Goal: Complete application form

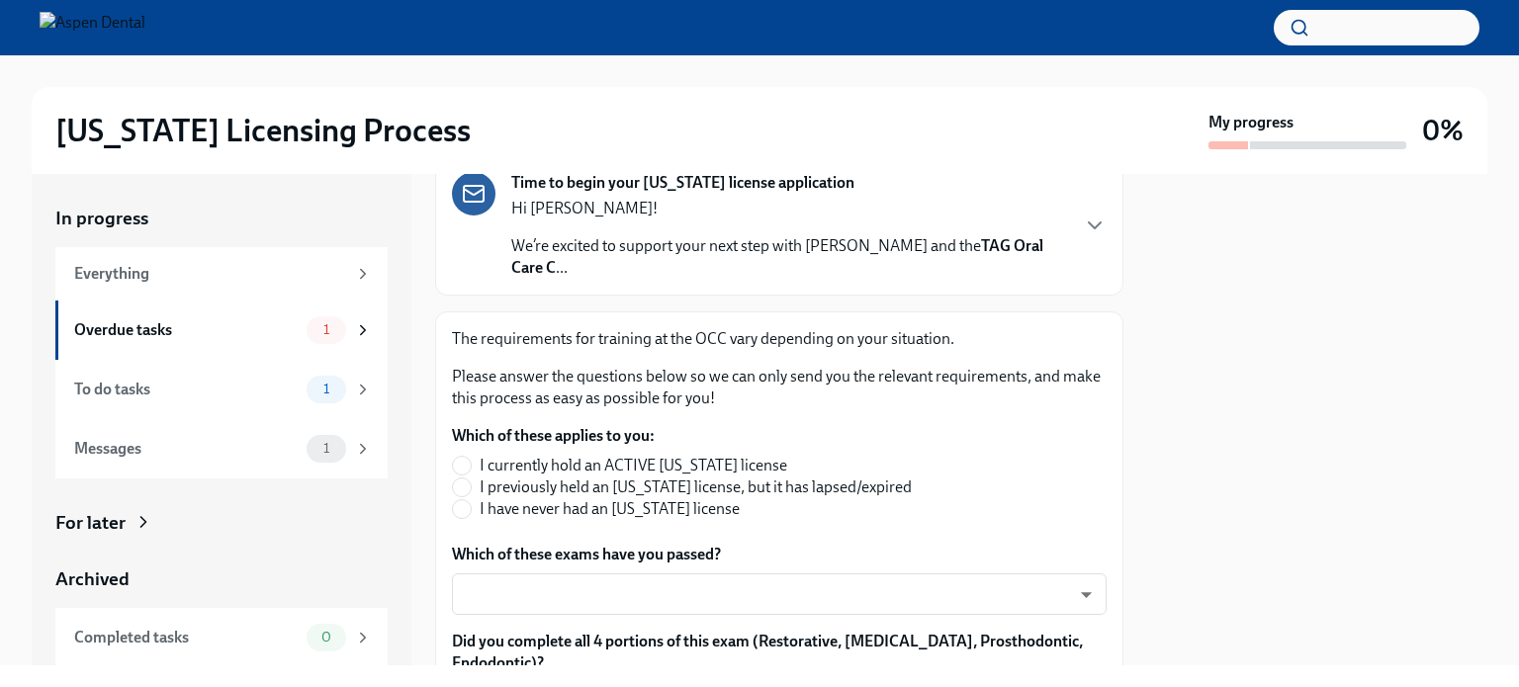
scroll to position [173, 0]
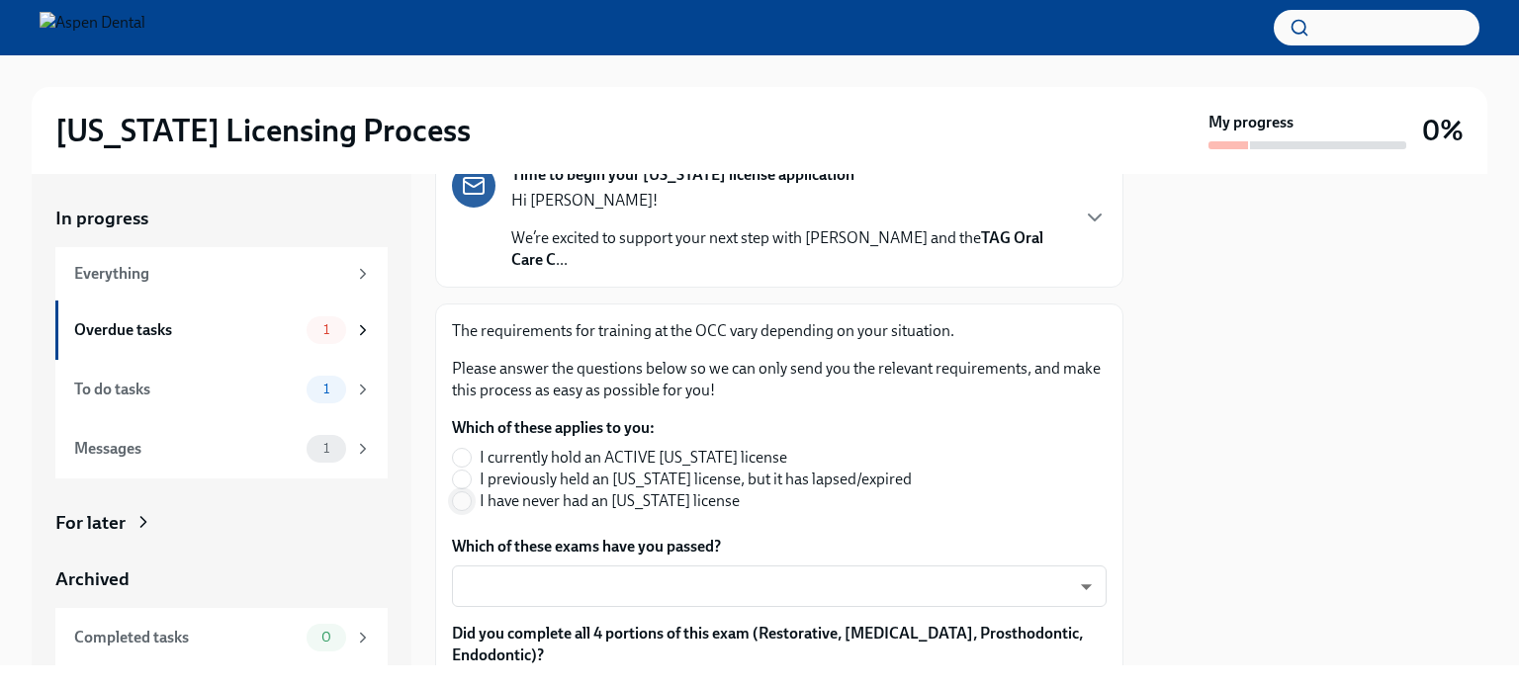
click at [461, 504] on input "I have never had an [US_STATE] license" at bounding box center [462, 501] width 18 height 18
radio input "true"
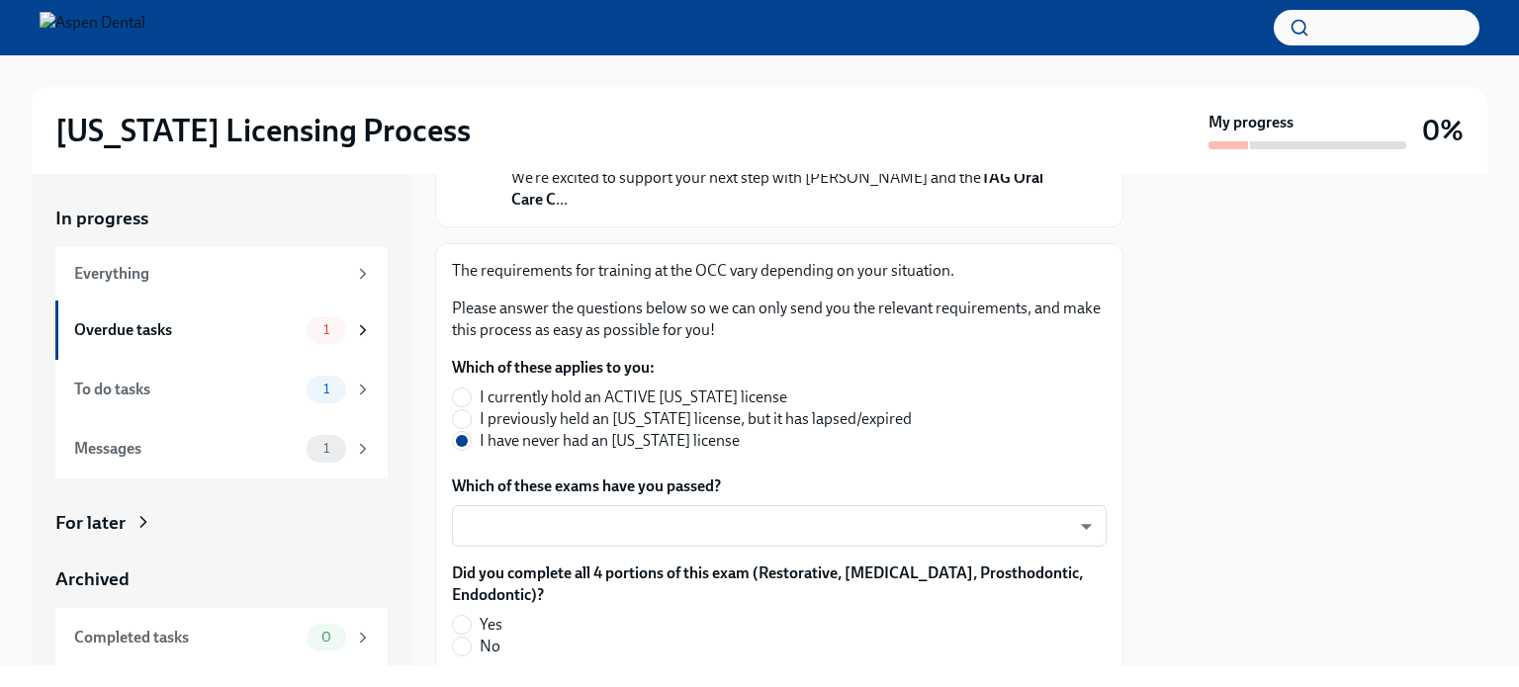
scroll to position [237, 0]
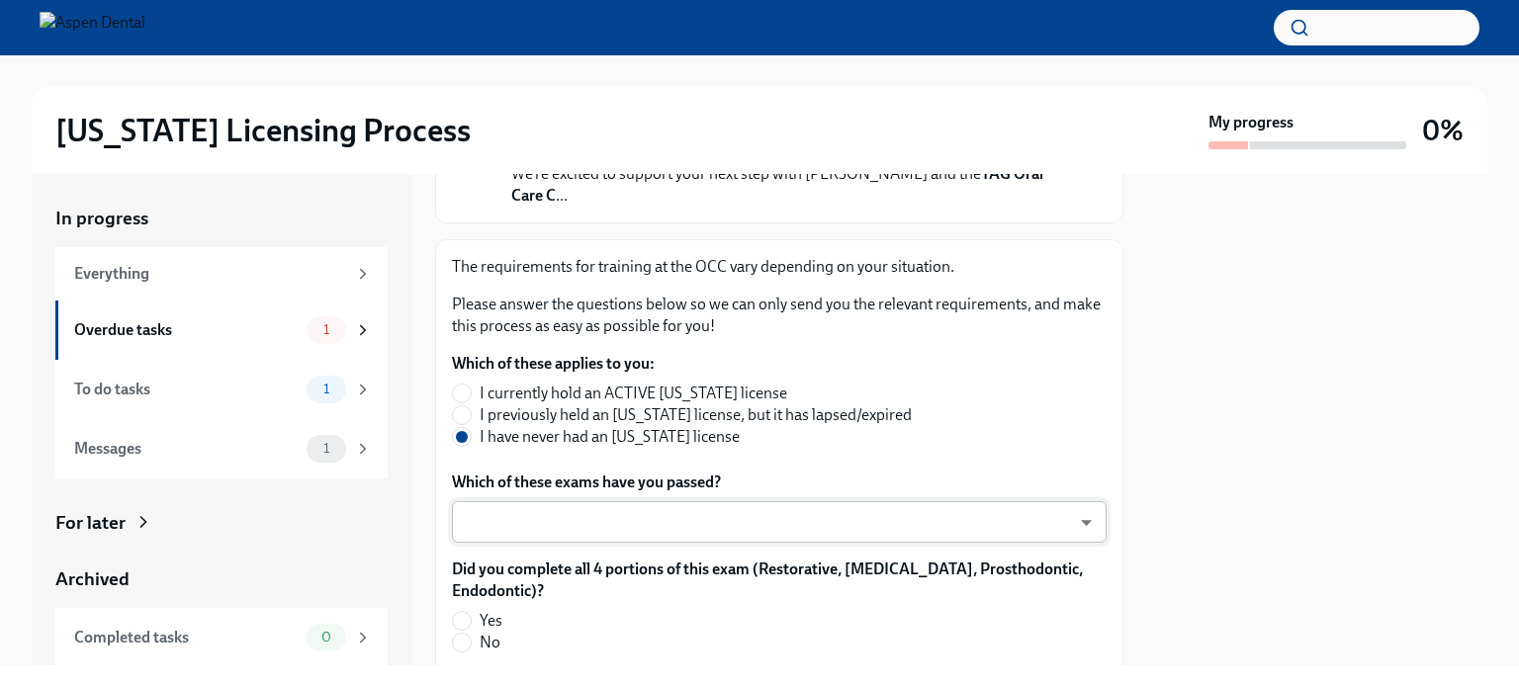
click at [778, 530] on body "[US_STATE] Licensing Process My progress 0% In progress Everything Overdue task…" at bounding box center [759, 343] width 1519 height 687
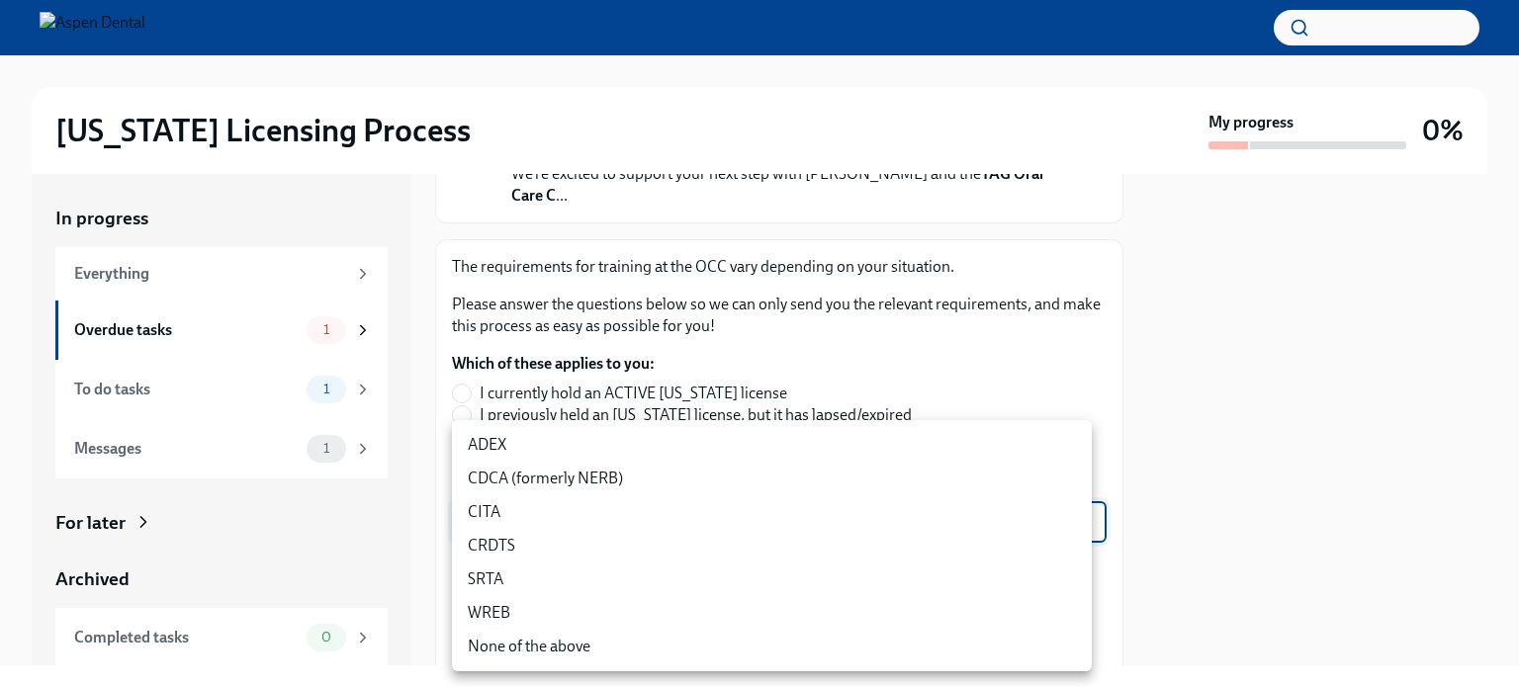
click at [707, 446] on li "ADEX" at bounding box center [772, 445] width 640 height 34
type input "pxo-W3vNi"
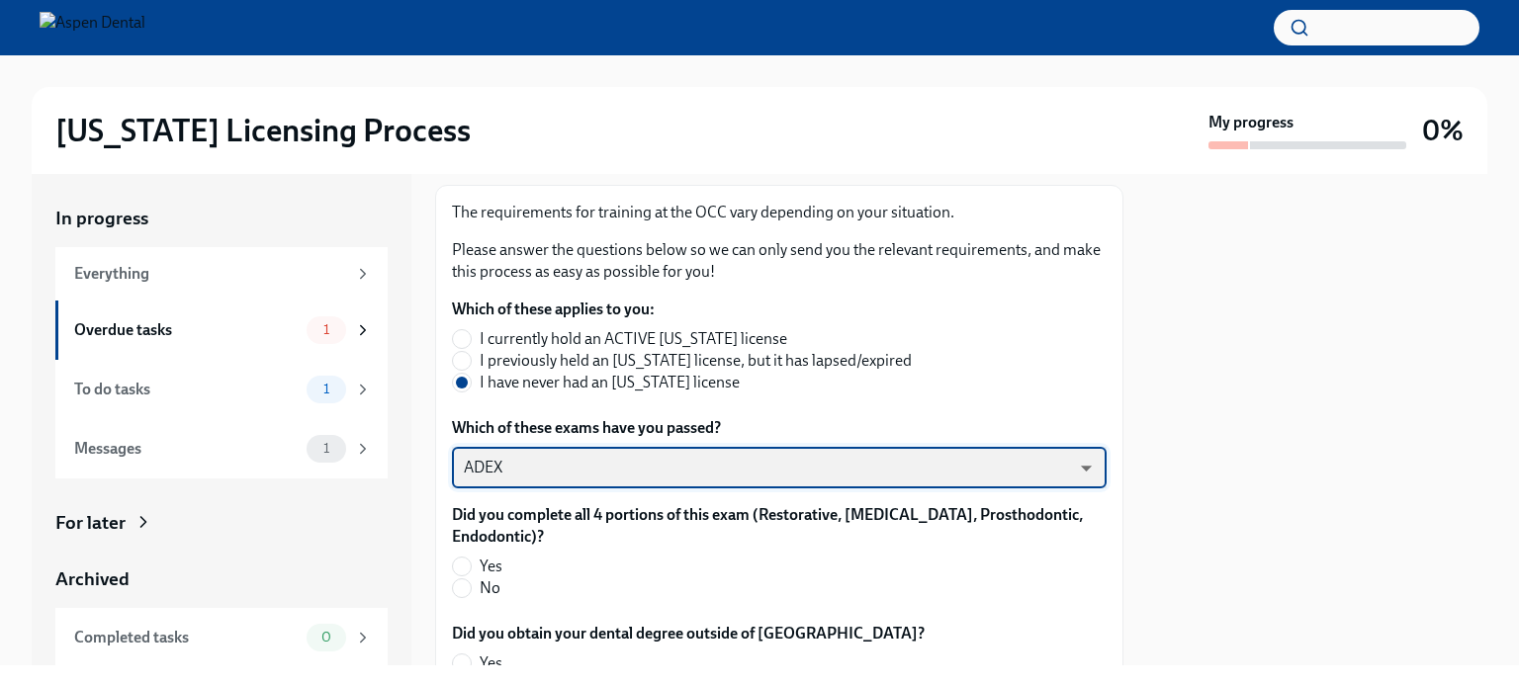
scroll to position [293, 0]
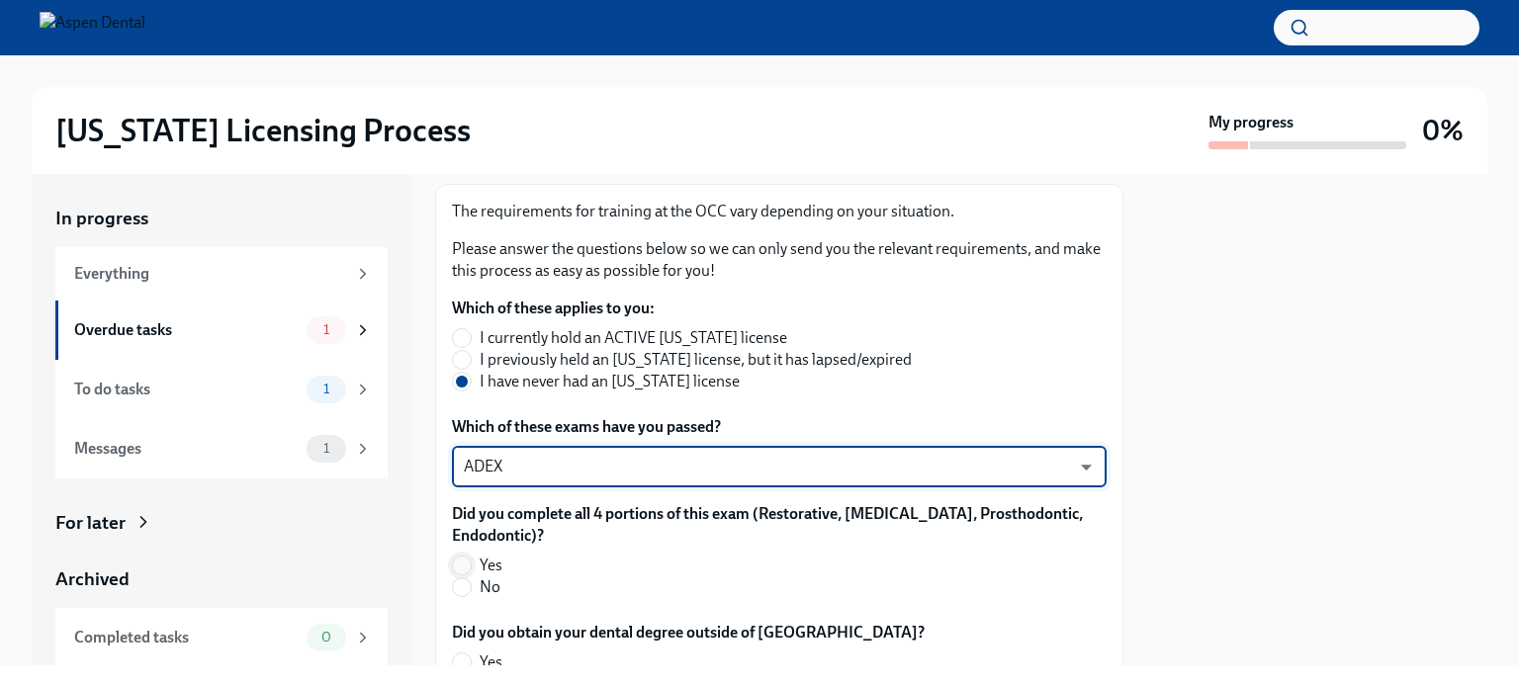
click at [459, 567] on input "Yes" at bounding box center [462, 566] width 18 height 18
radio input "true"
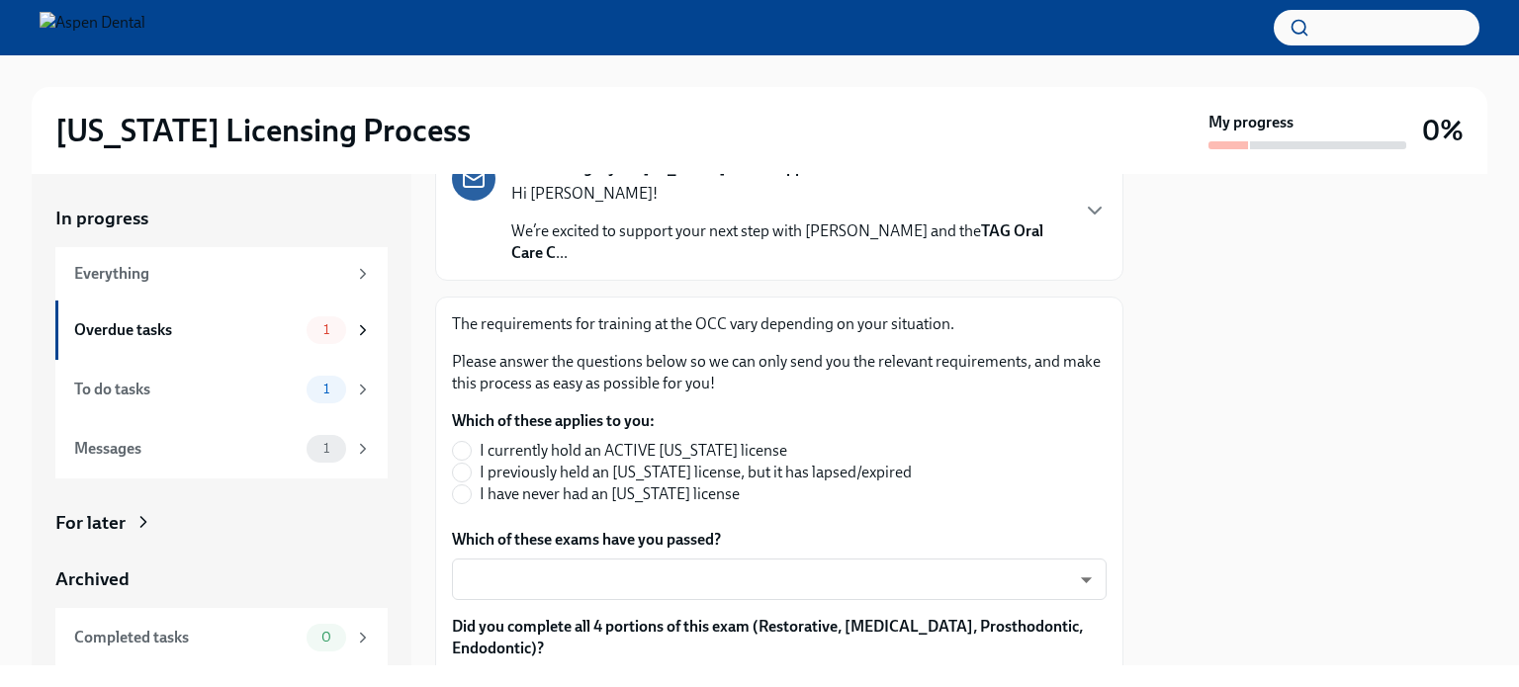
scroll to position [196, 0]
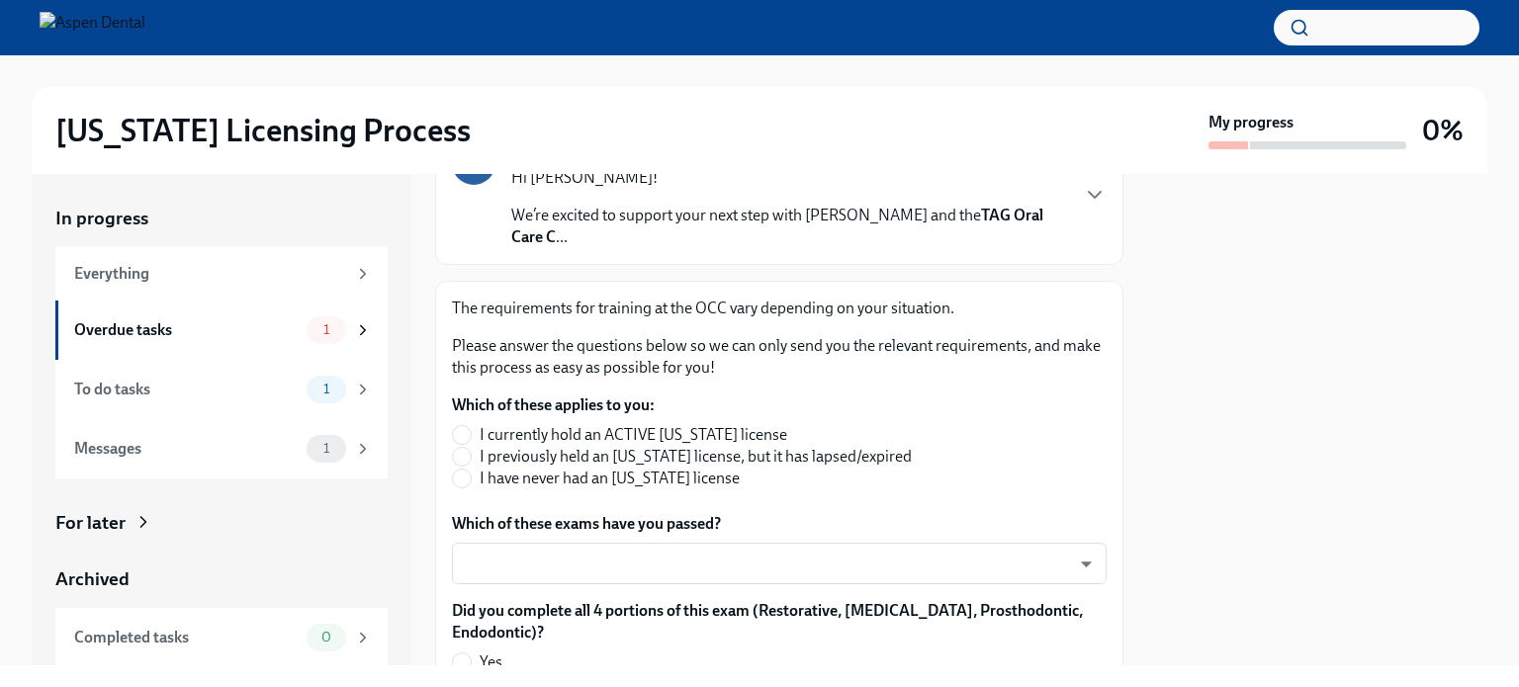
click at [654, 477] on span "I have never had an [US_STATE] license" at bounding box center [609, 479] width 260 height 22
click at [471, 477] on input "I have never had an [US_STATE] license" at bounding box center [462, 479] width 18 height 18
radio input "true"
click at [611, 561] on body "[US_STATE] Licensing Process My progress 0% In progress Everything Overdue task…" at bounding box center [759, 343] width 1519 height 687
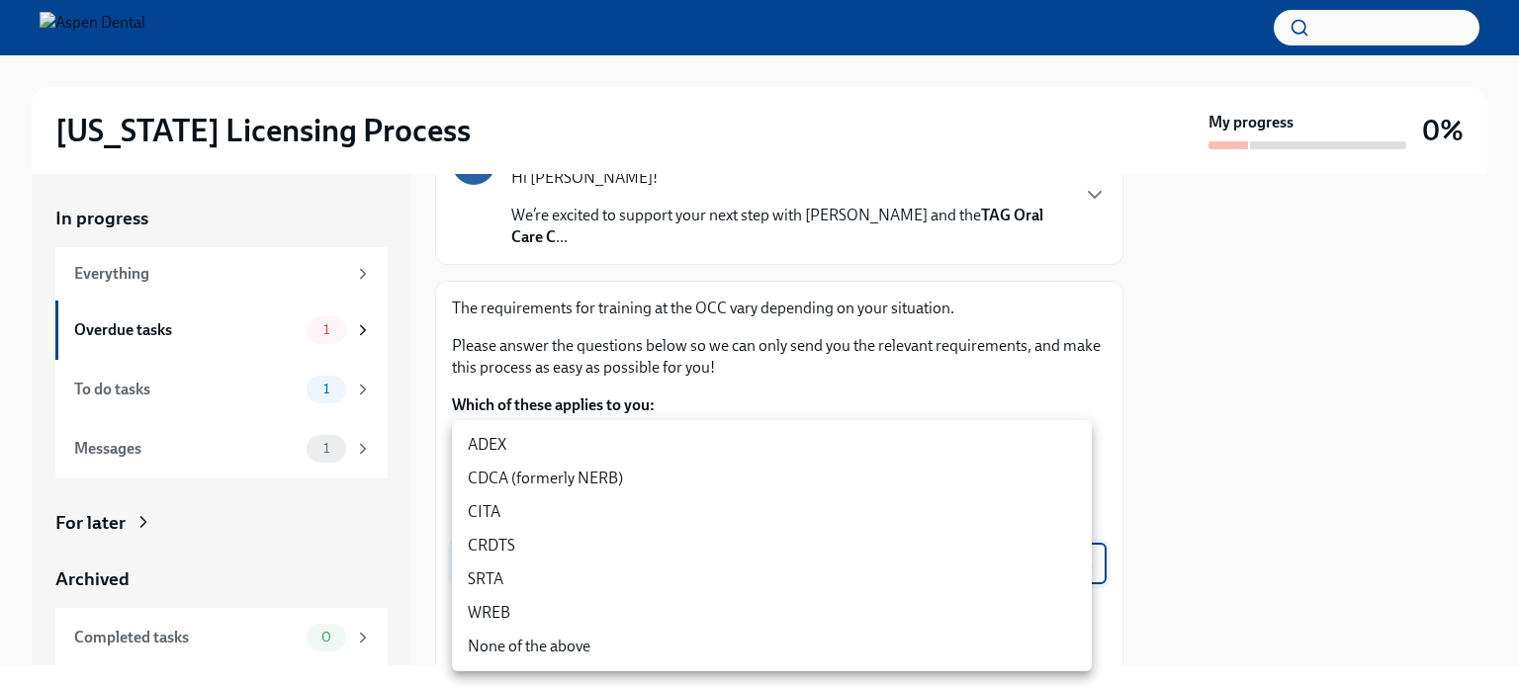
click at [589, 450] on li "ADEX" at bounding box center [772, 445] width 640 height 34
type input "pxo-W3vNi"
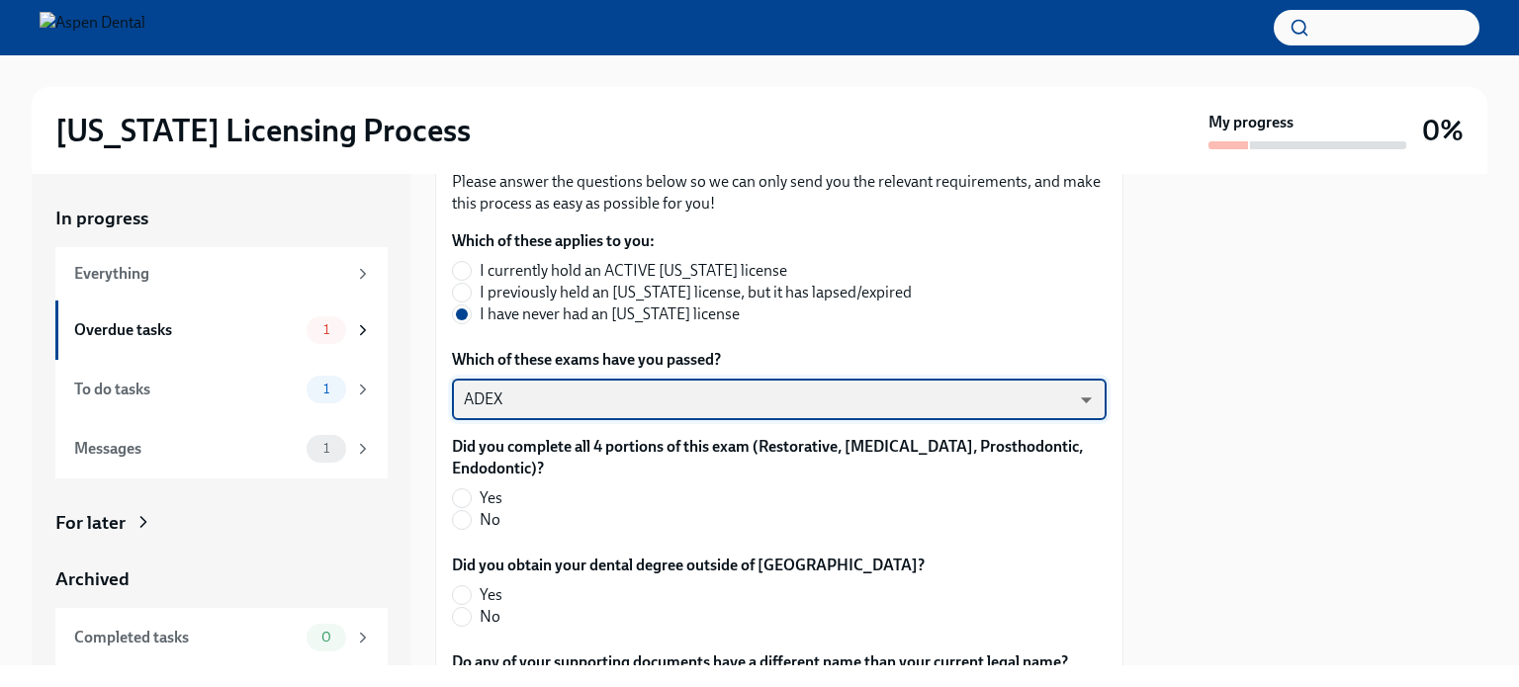
scroll to position [363, 0]
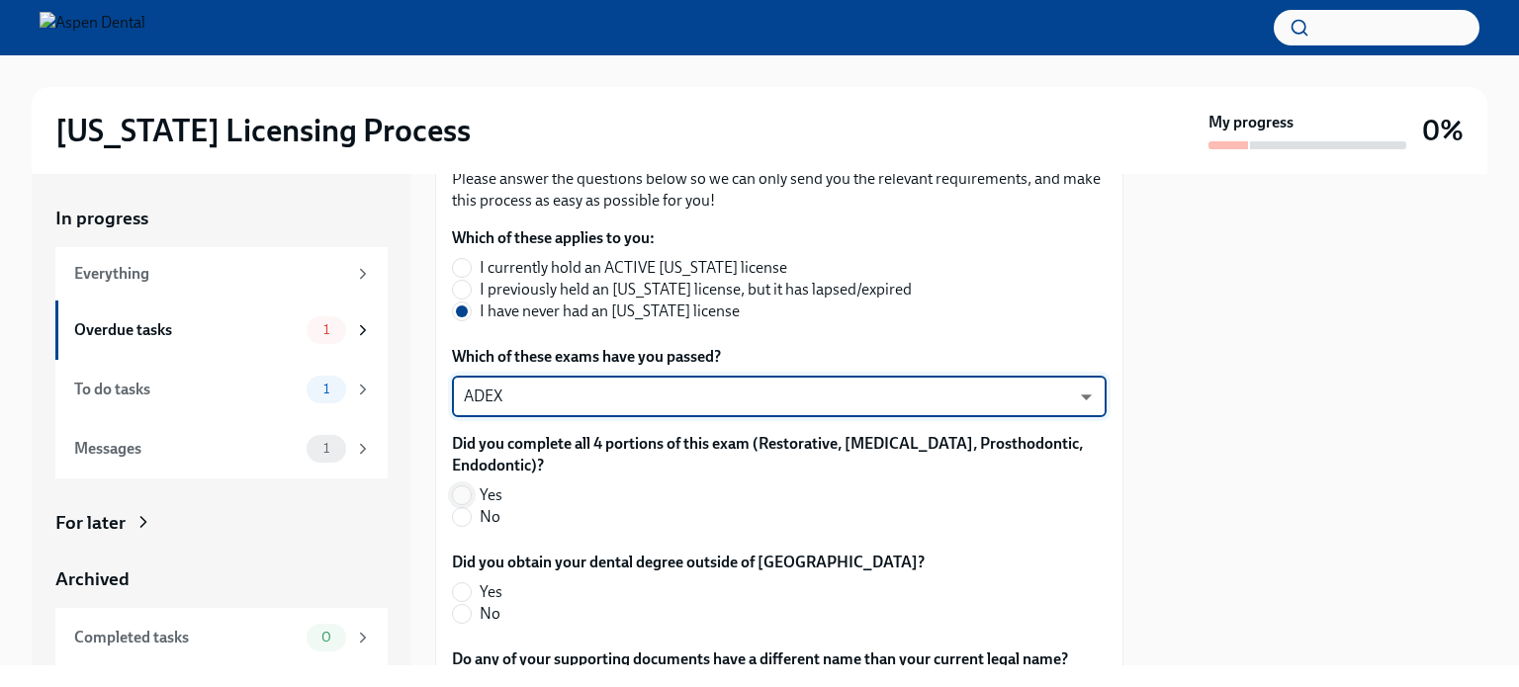
click at [466, 496] on input "Yes" at bounding box center [462, 495] width 18 height 18
radio input "true"
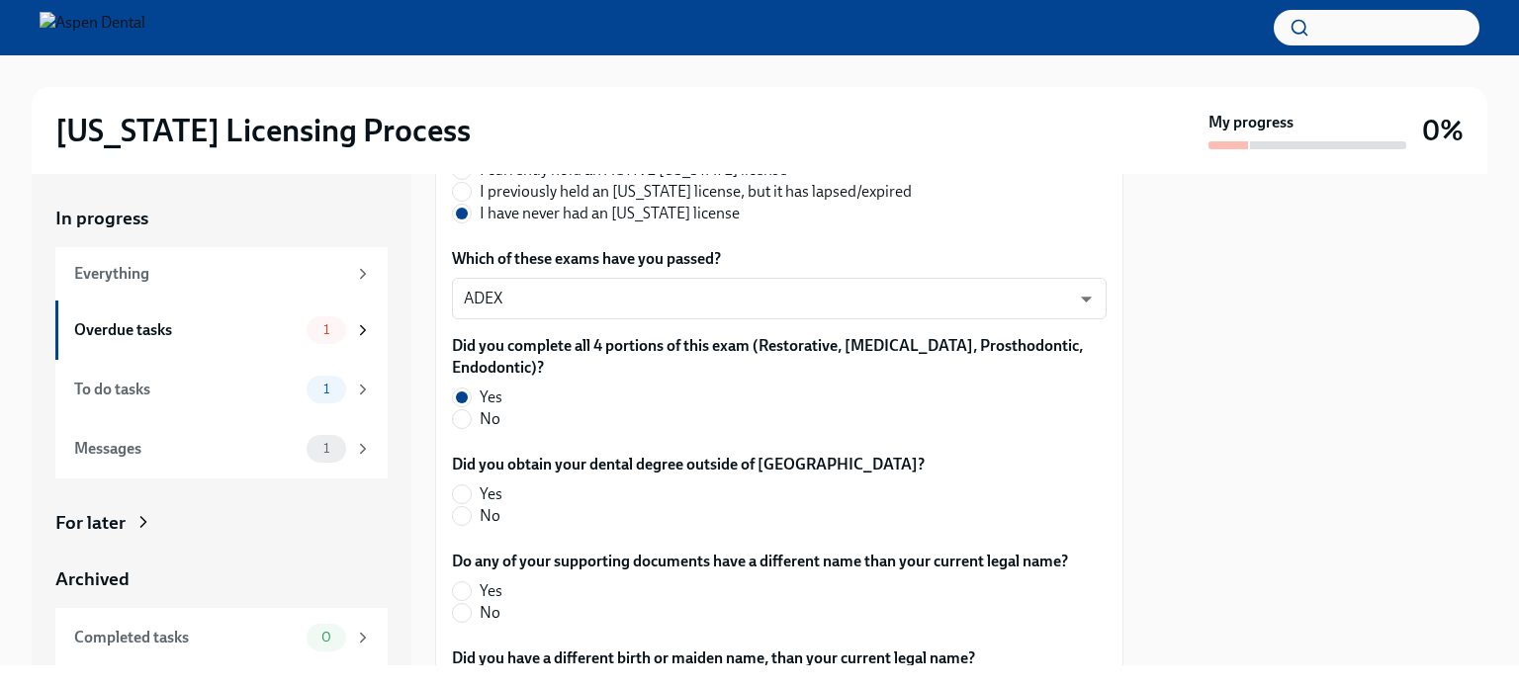
scroll to position [462, 0]
click at [465, 518] on input "No" at bounding box center [462, 515] width 18 height 18
radio input "true"
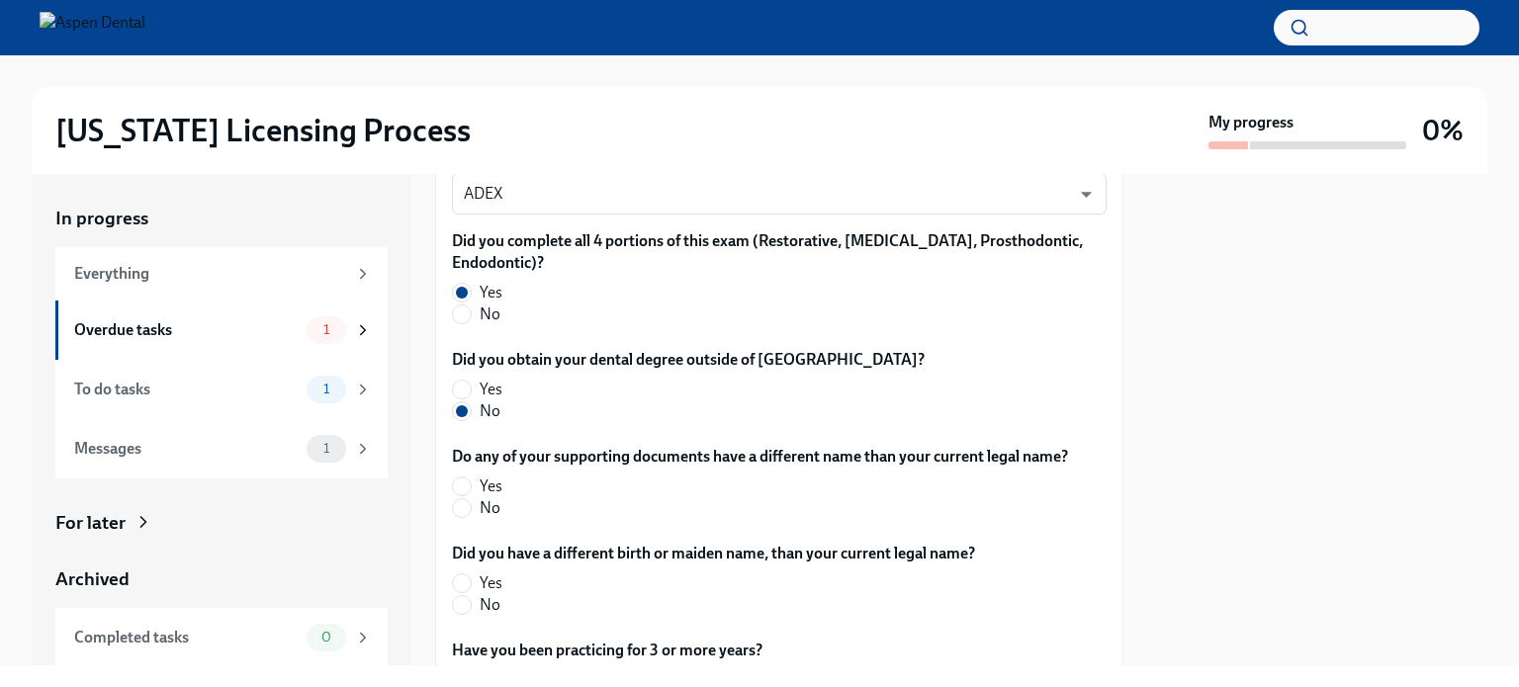
scroll to position [572, 0]
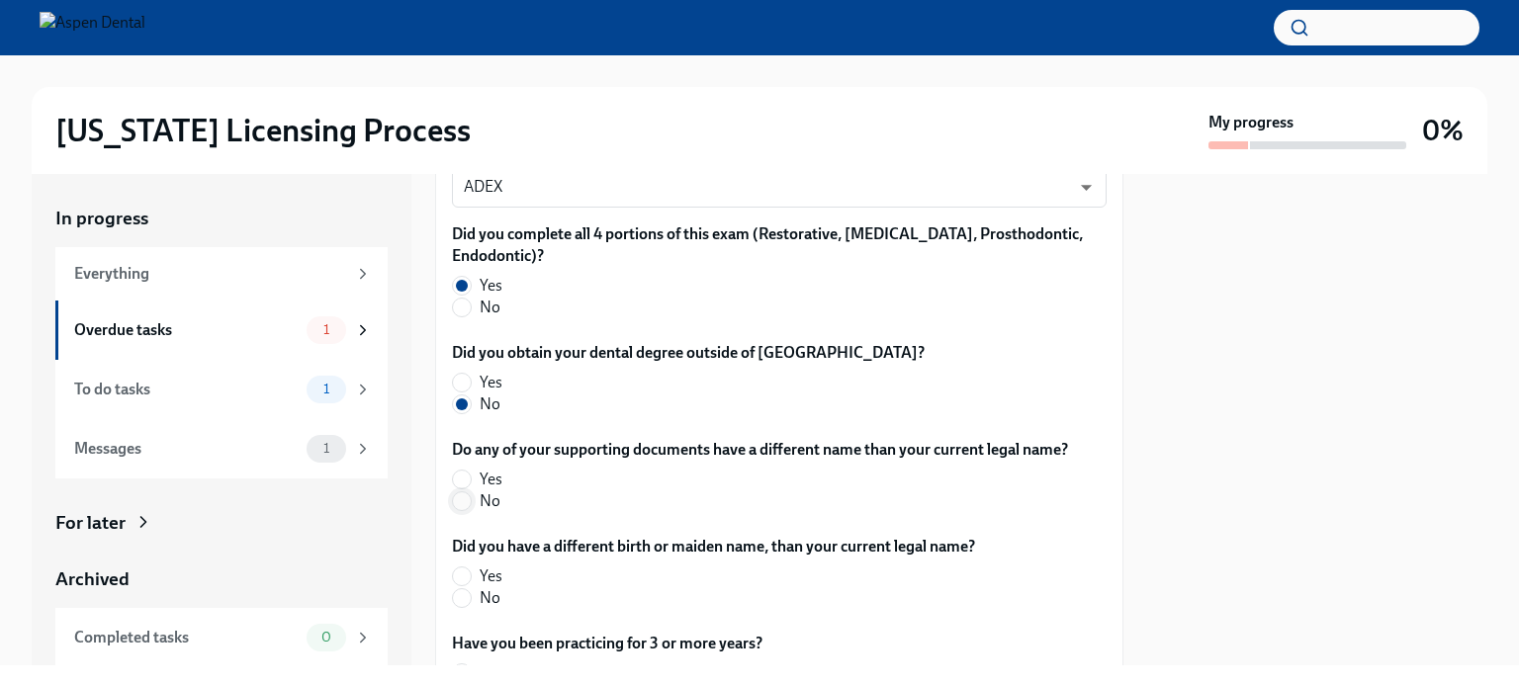
click at [464, 500] on input "No" at bounding box center [462, 501] width 18 height 18
radio input "true"
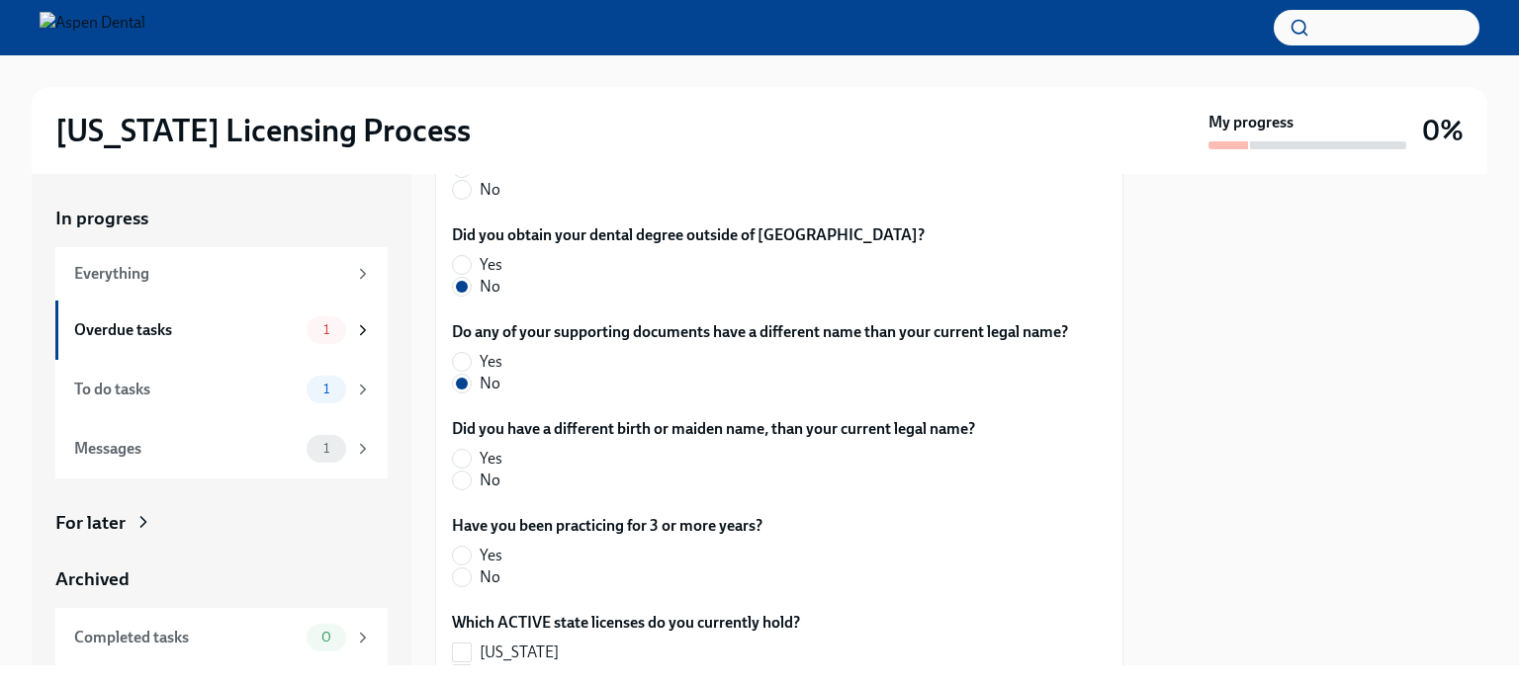
scroll to position [691, 0]
click at [463, 482] on input "No" at bounding box center [462, 480] width 18 height 18
radio input "true"
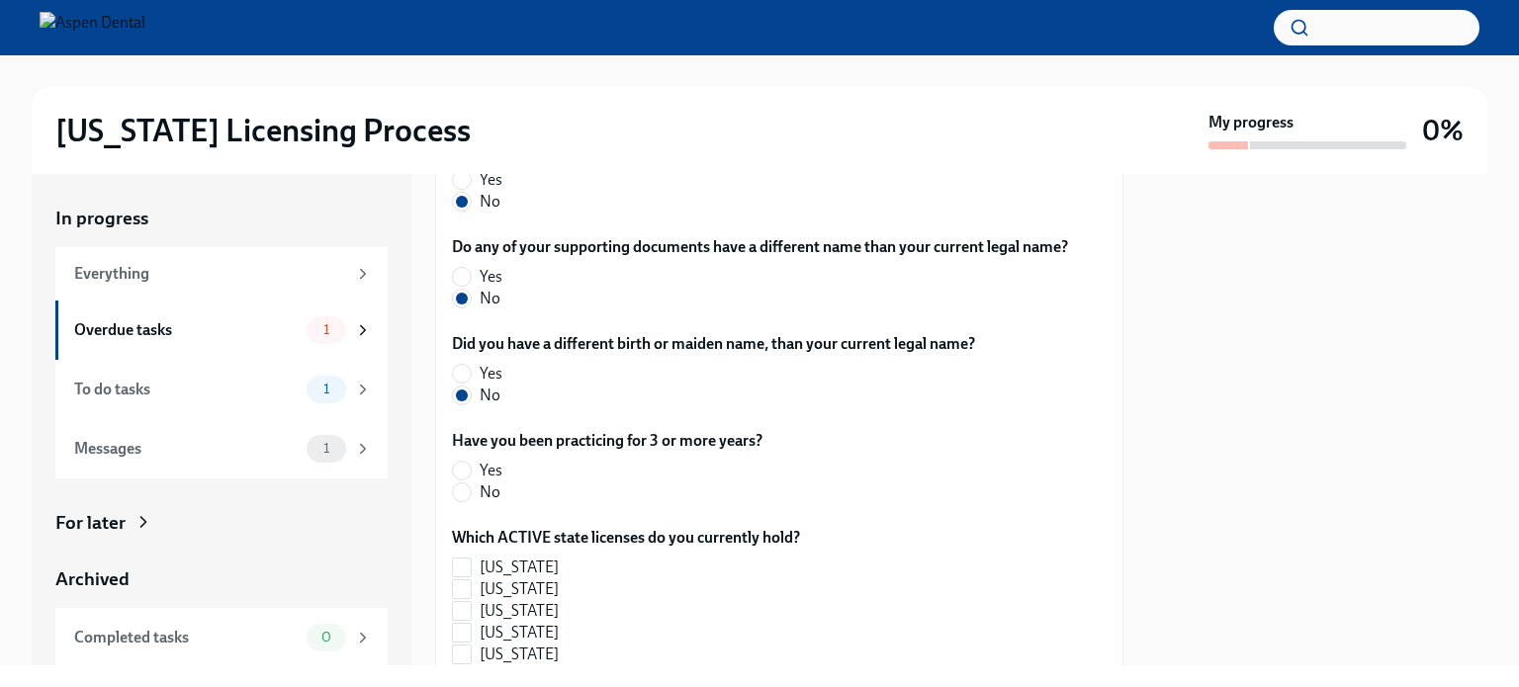
scroll to position [778, 0]
click at [467, 460] on input "Yes" at bounding box center [462, 468] width 18 height 18
radio input "true"
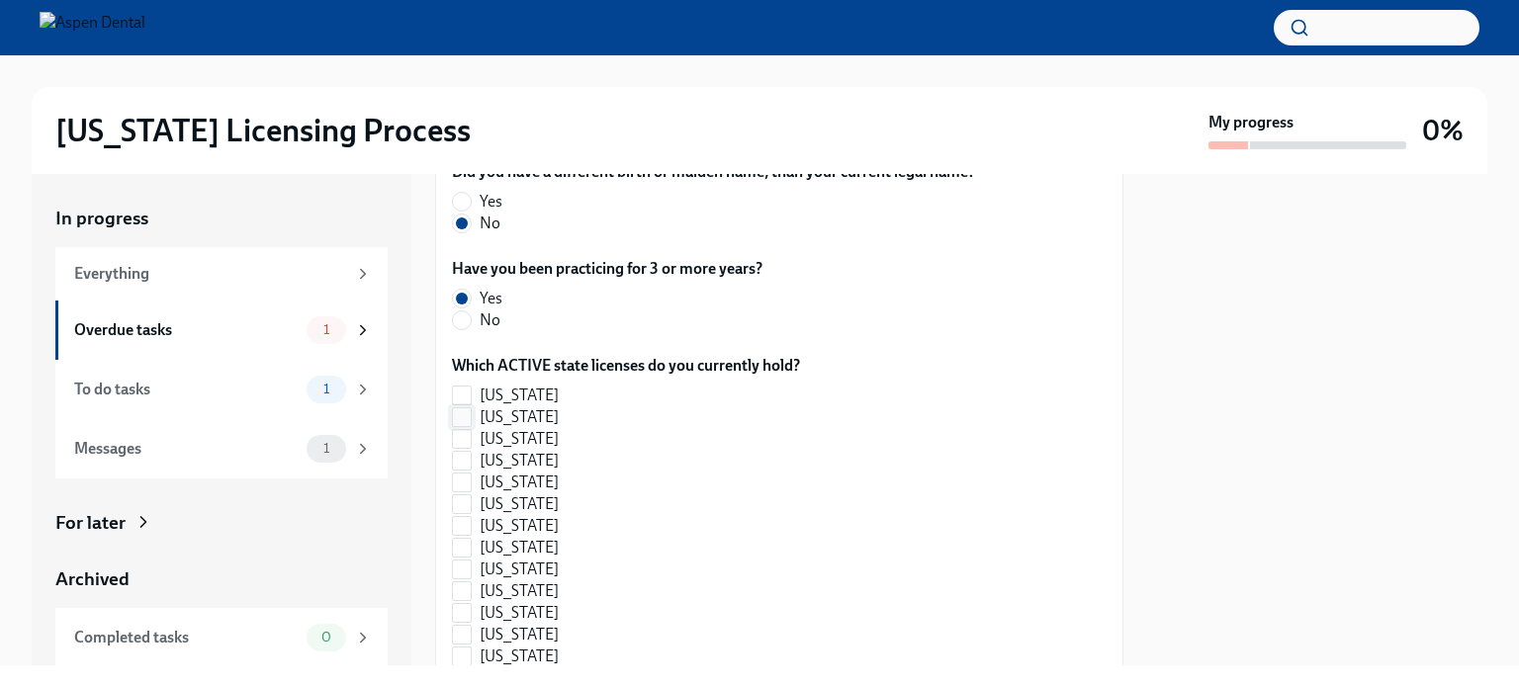
scroll to position [948, 0]
click at [462, 390] on input "[US_STATE]" at bounding box center [462, 395] width 18 height 18
checkbox input "true"
click at [460, 588] on input "[US_STATE]" at bounding box center [462, 590] width 18 height 18
checkbox input "true"
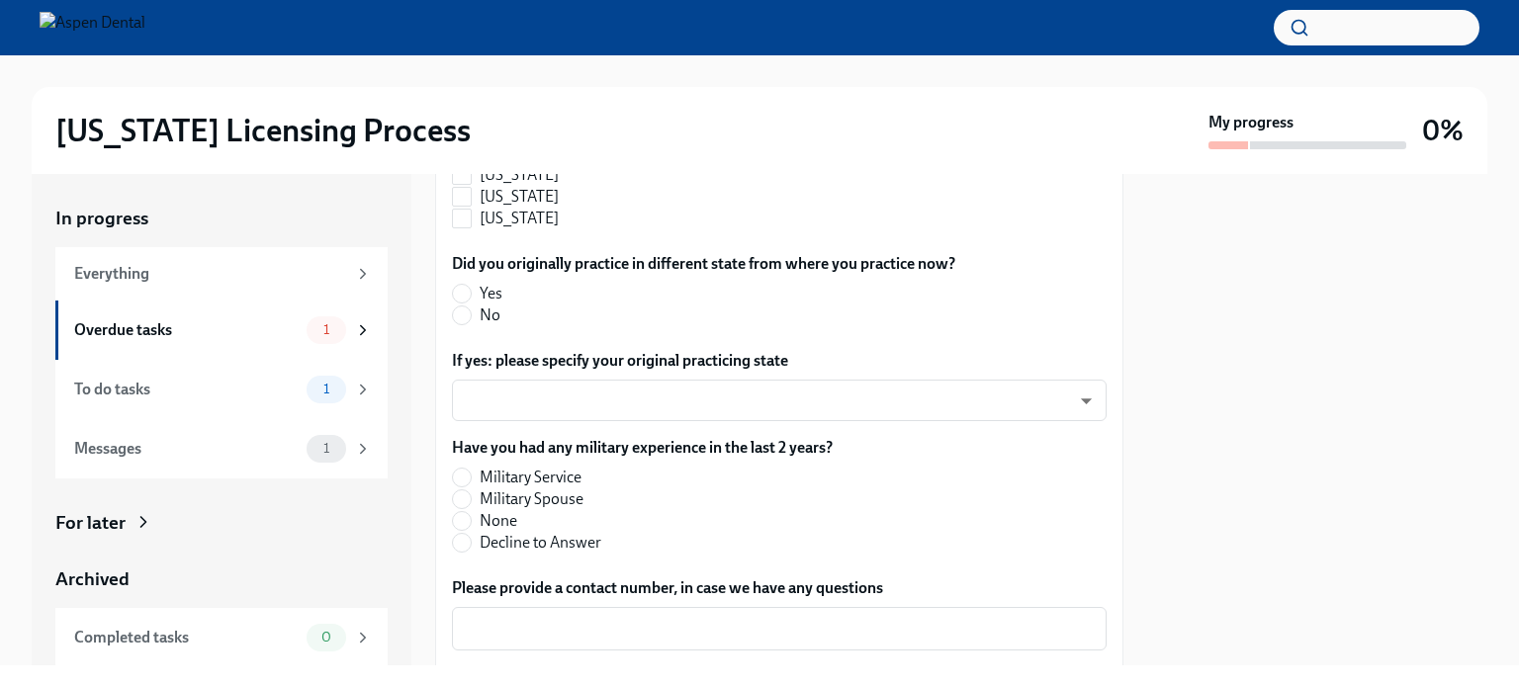
scroll to position [2234, 0]
click at [463, 311] on input "No" at bounding box center [462, 314] width 18 height 18
radio input "true"
click at [464, 525] on input "None" at bounding box center [462, 520] width 18 height 18
radio input "true"
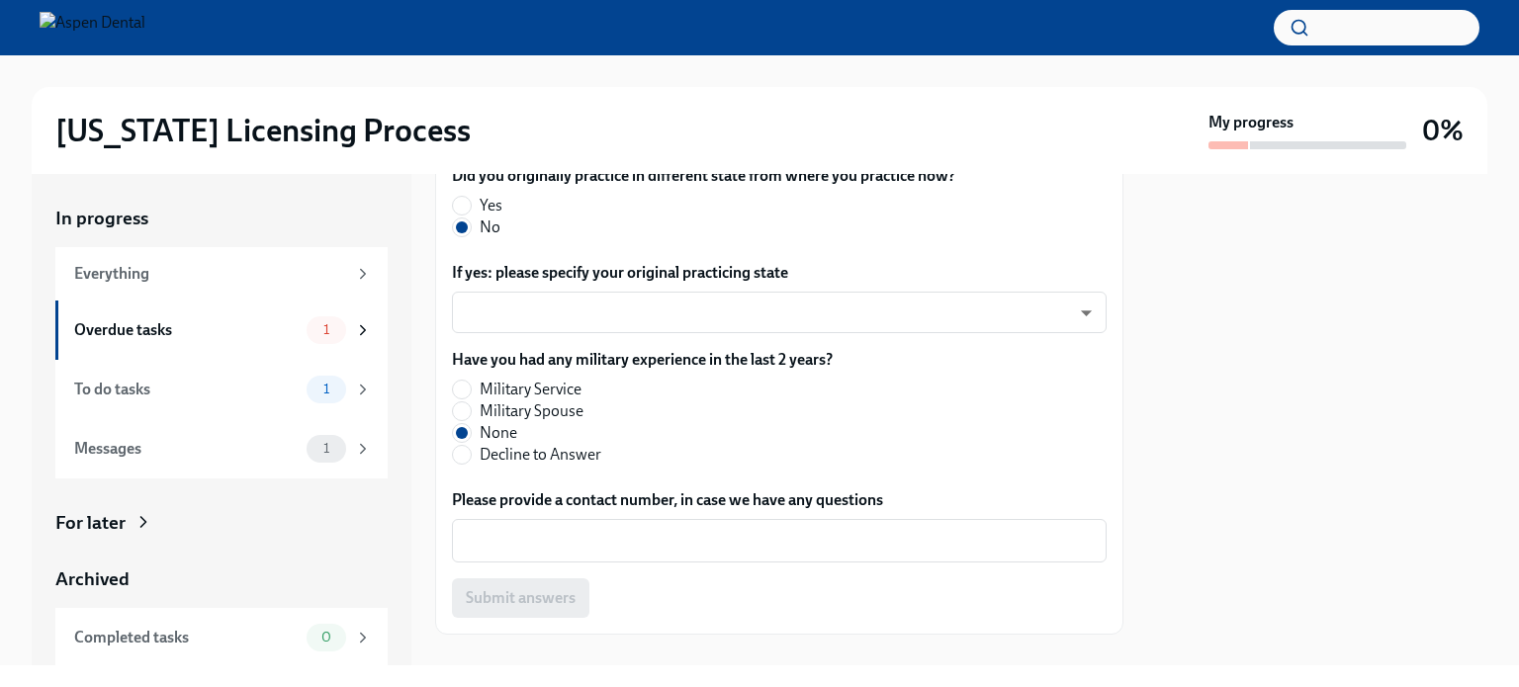
scroll to position [2323, 0]
click at [728, 548] on textarea "Please provide a contact number, in case we have any questions" at bounding box center [779, 539] width 631 height 24
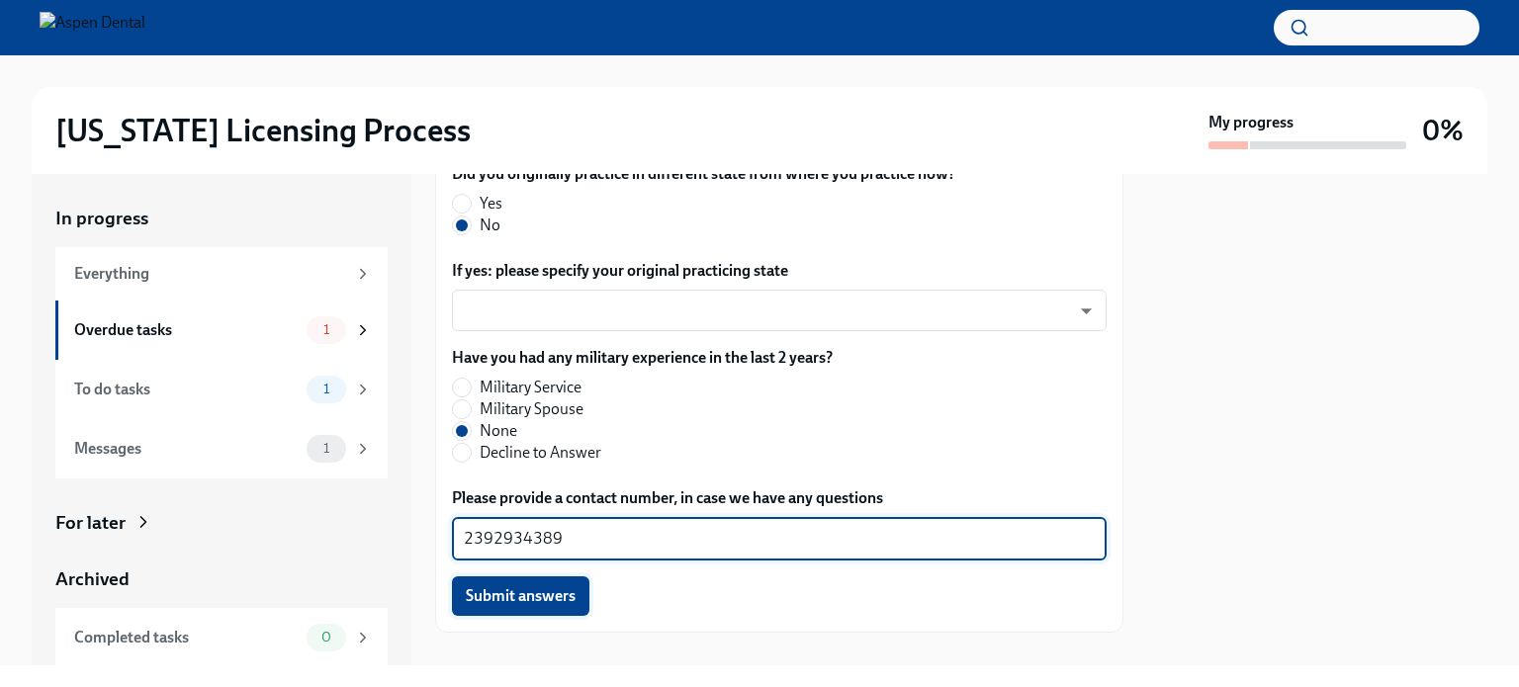
type textarea "2392934389"
click at [544, 595] on span "Submit answers" at bounding box center [521, 596] width 110 height 20
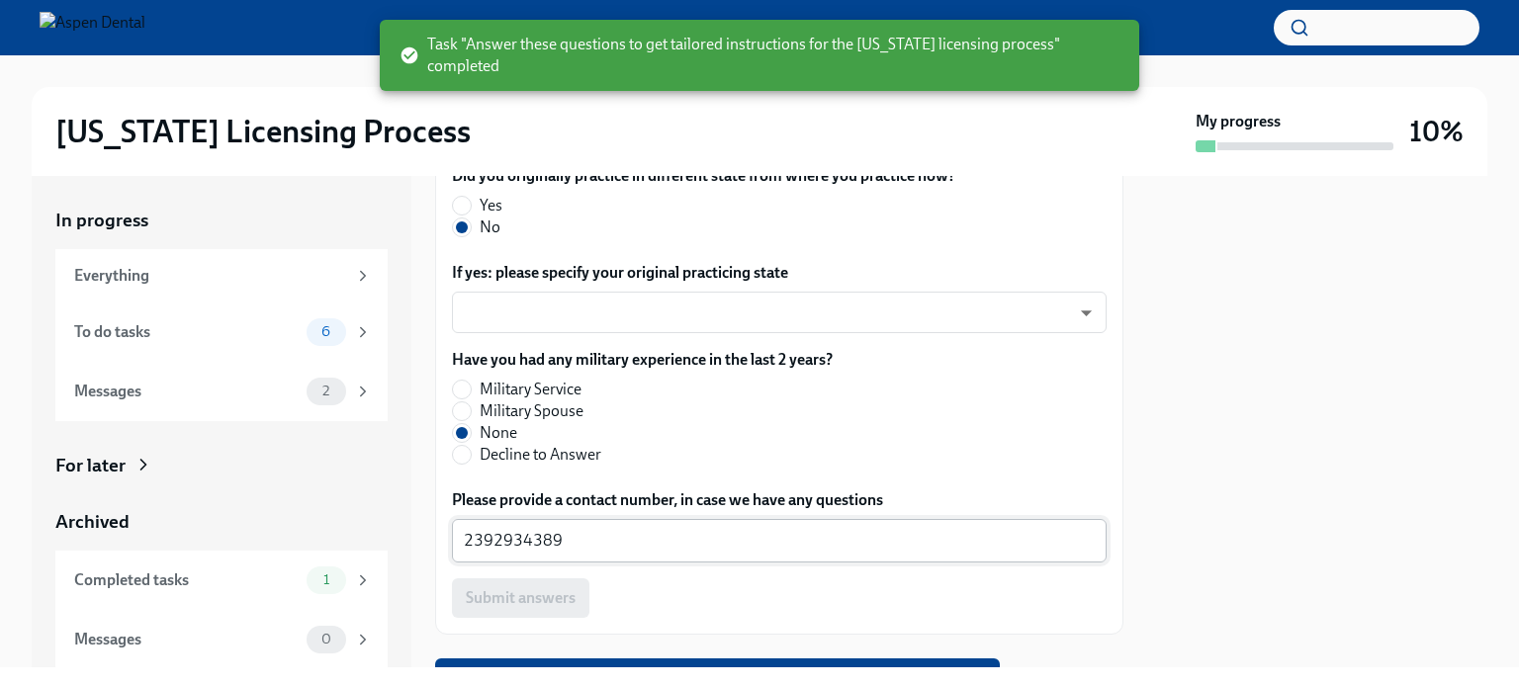
scroll to position [2416, 0]
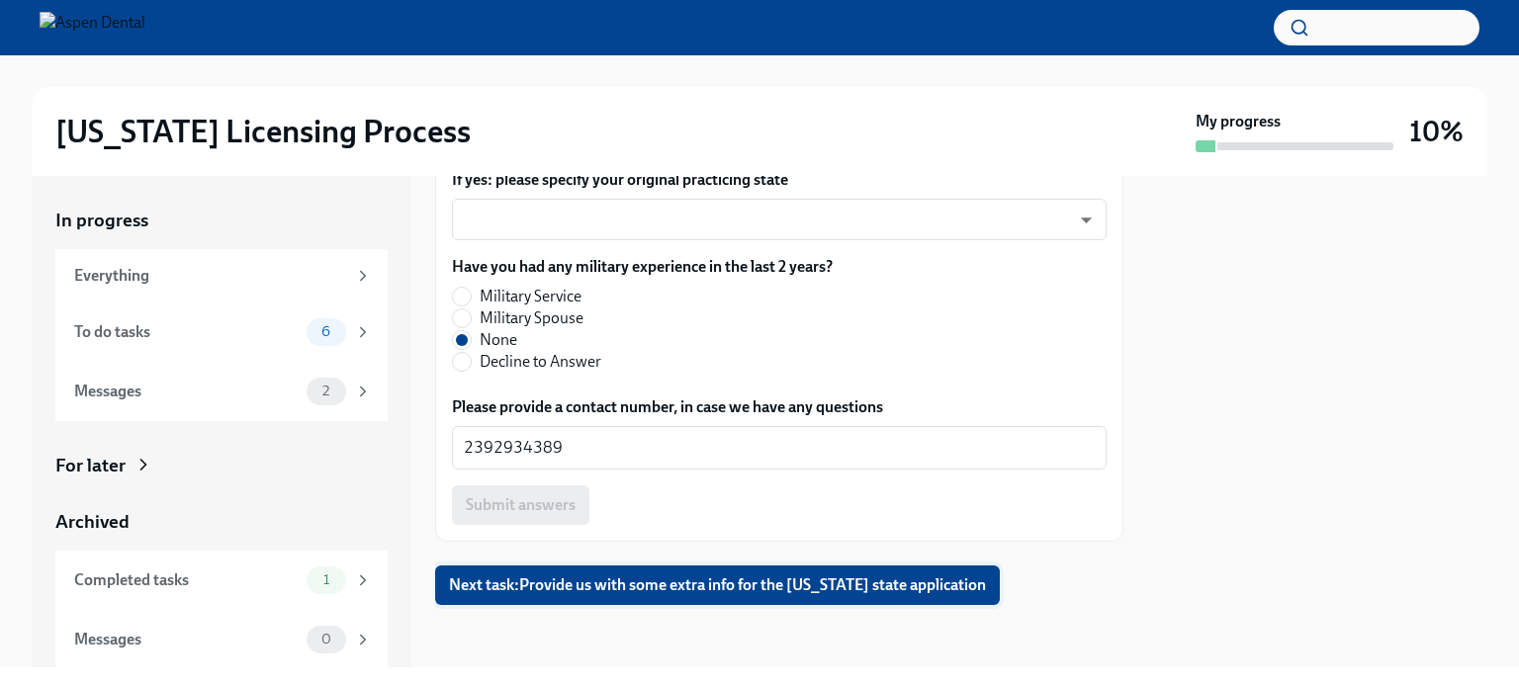
click at [649, 587] on span "Next task : Provide us with some extra info for the [US_STATE] state application" at bounding box center [717, 585] width 537 height 20
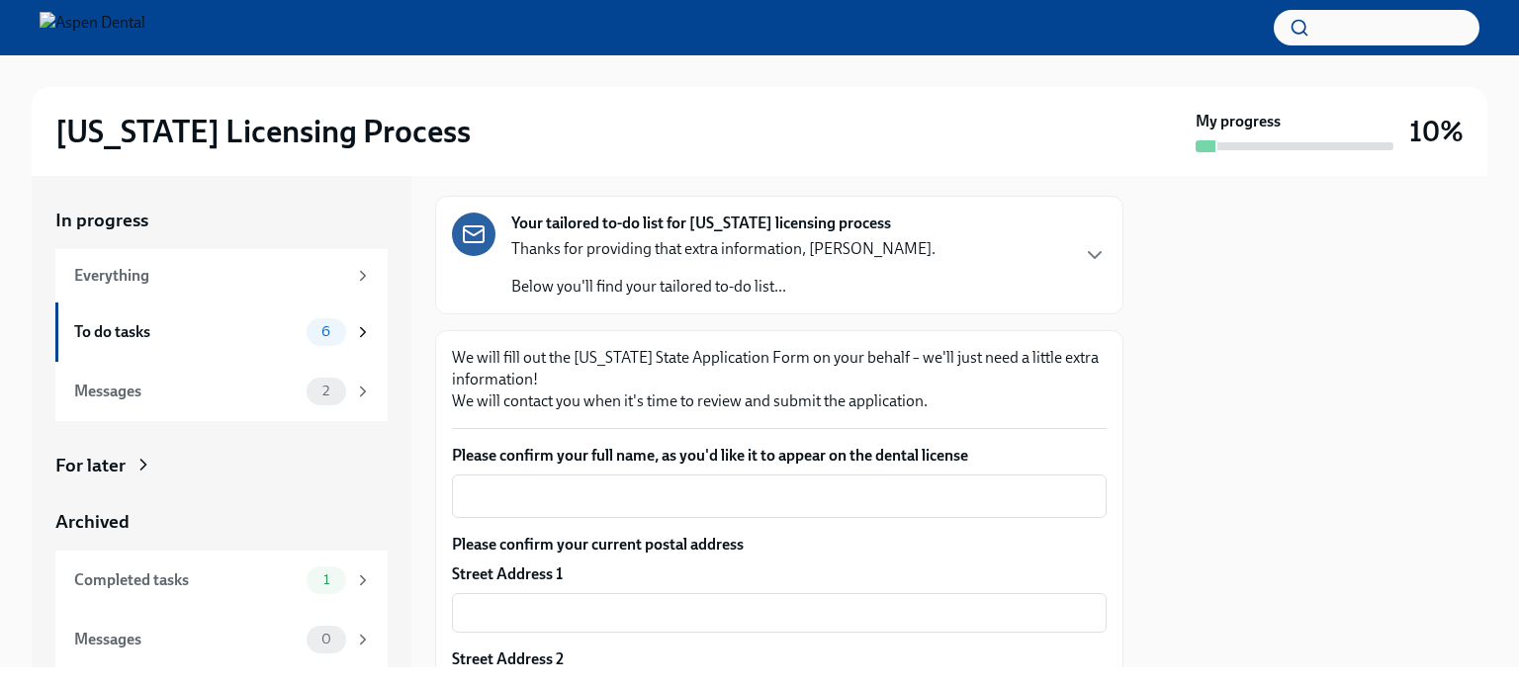
scroll to position [138, 0]
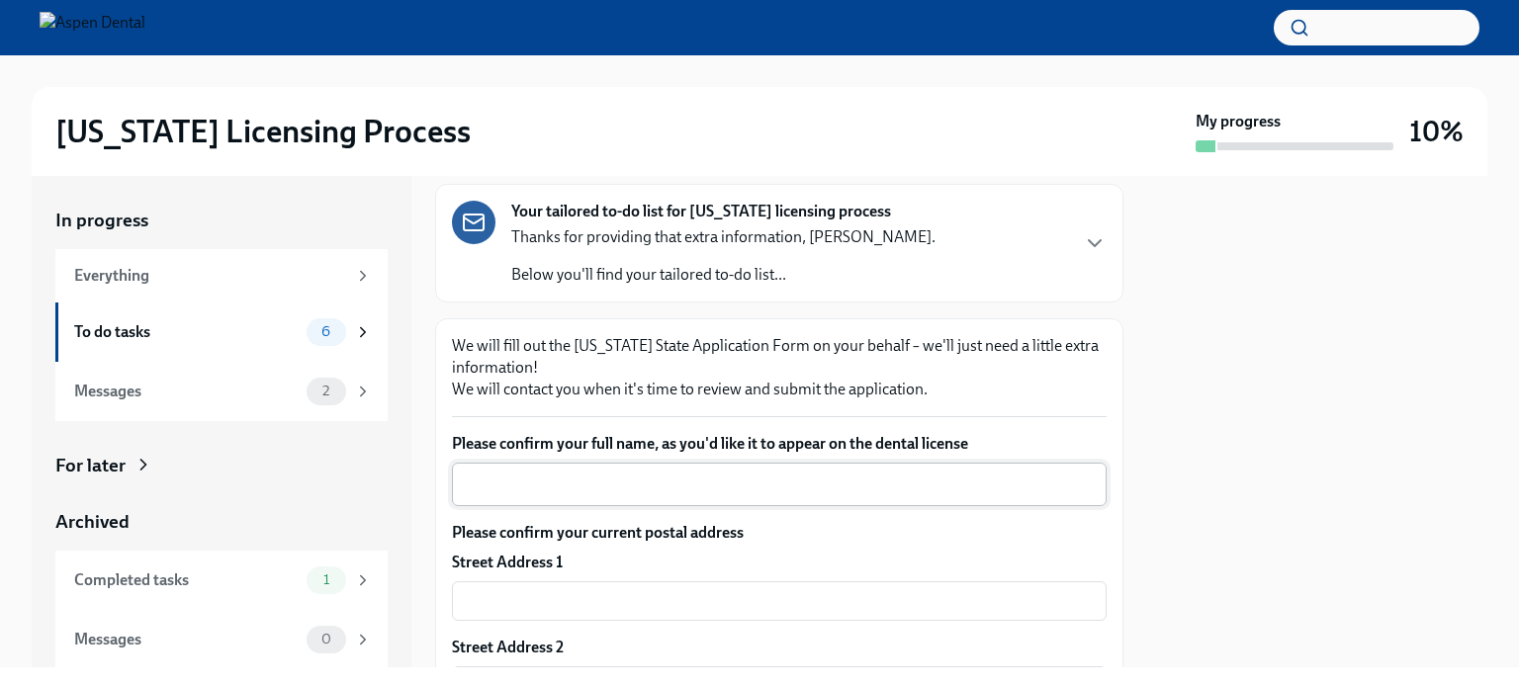
click at [806, 491] on textarea "Please confirm your full name, as you'd like it to appear on the dental license" at bounding box center [779, 485] width 631 height 24
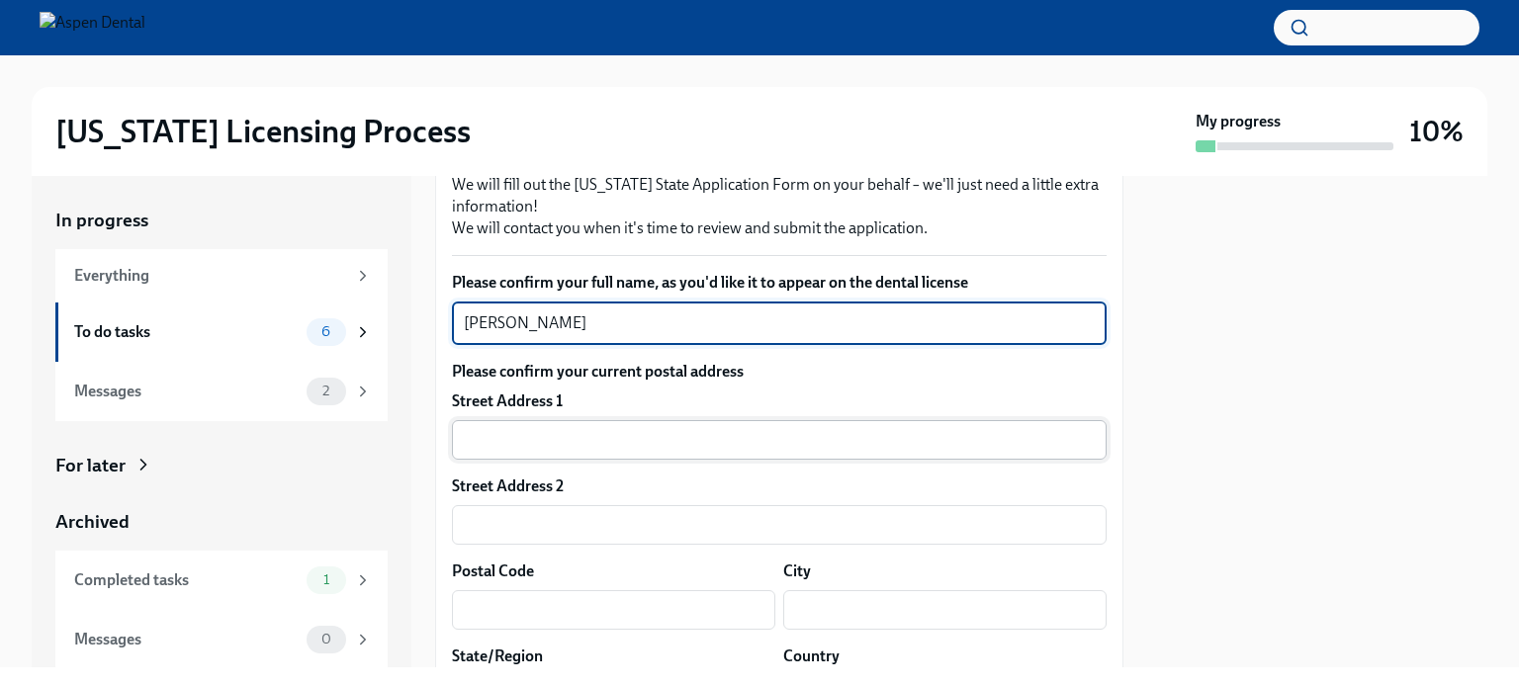
scroll to position [303, 0]
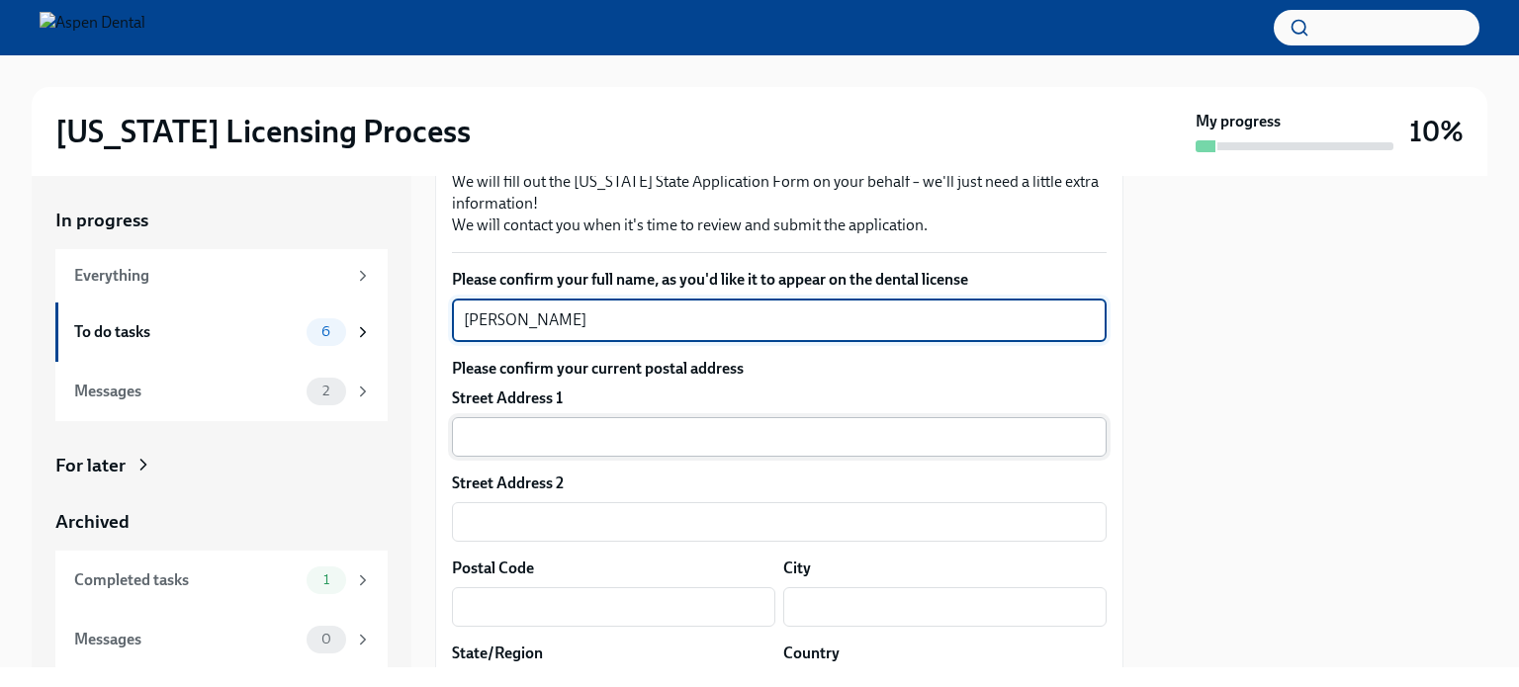
type textarea "[PERSON_NAME]"
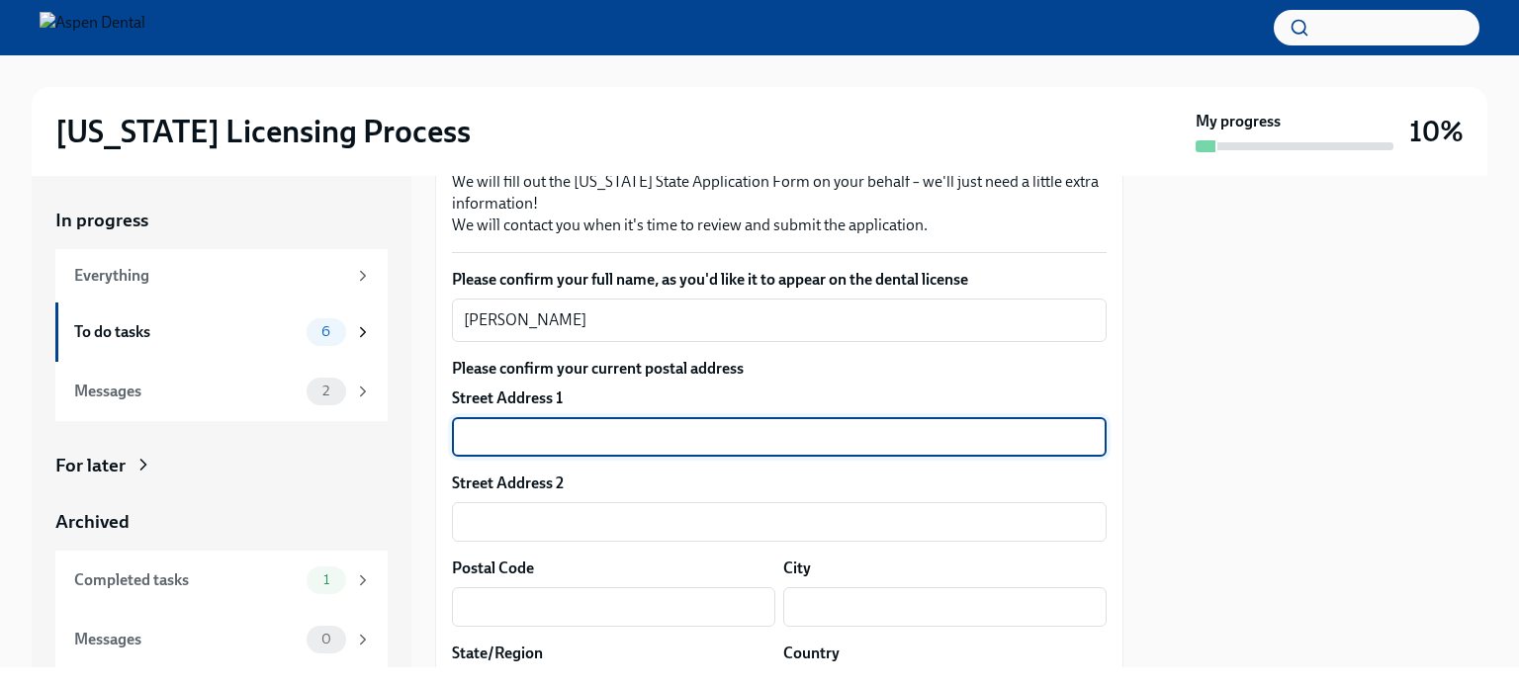
click at [641, 442] on input "text" at bounding box center [779, 437] width 654 height 40
type input "[GEOGRAPHIC_DATA]"
type input "32541"
type input "Destin"
type input "FL"
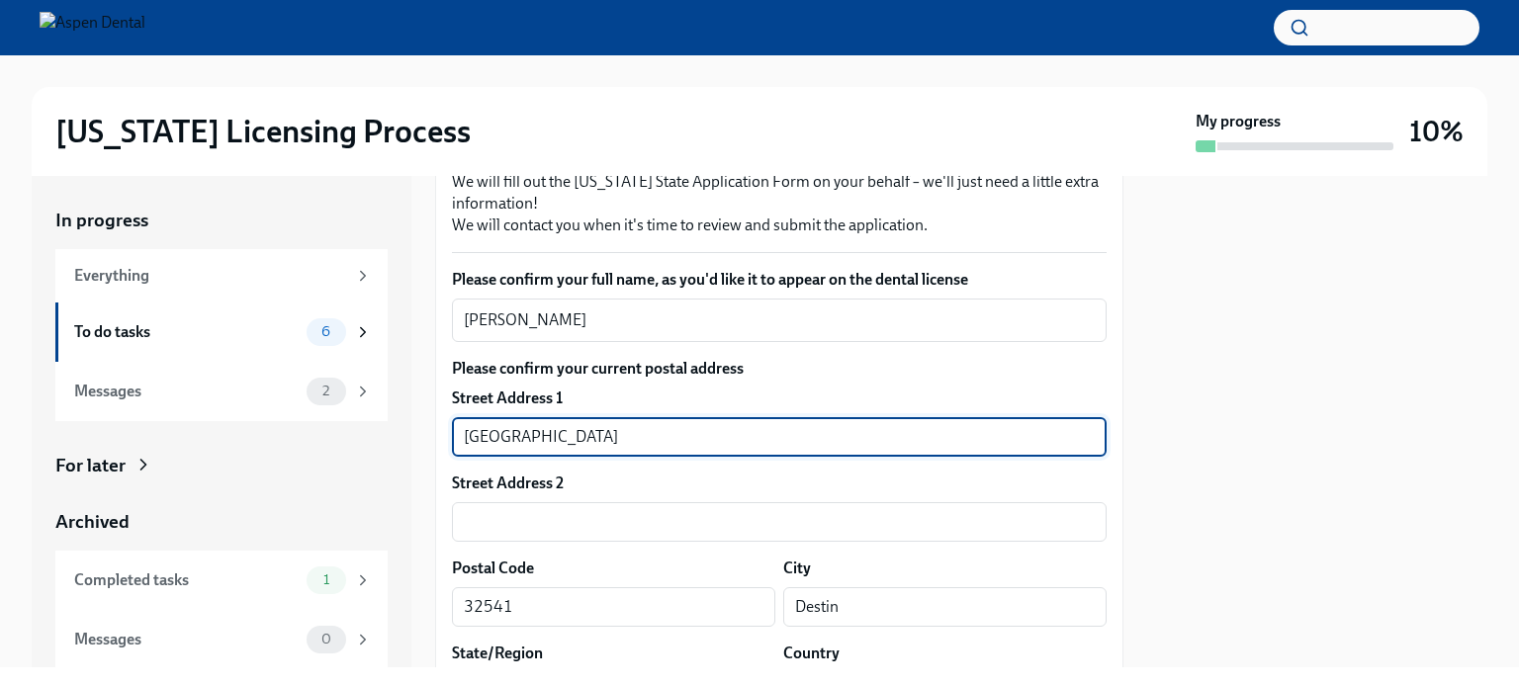
type input "US"
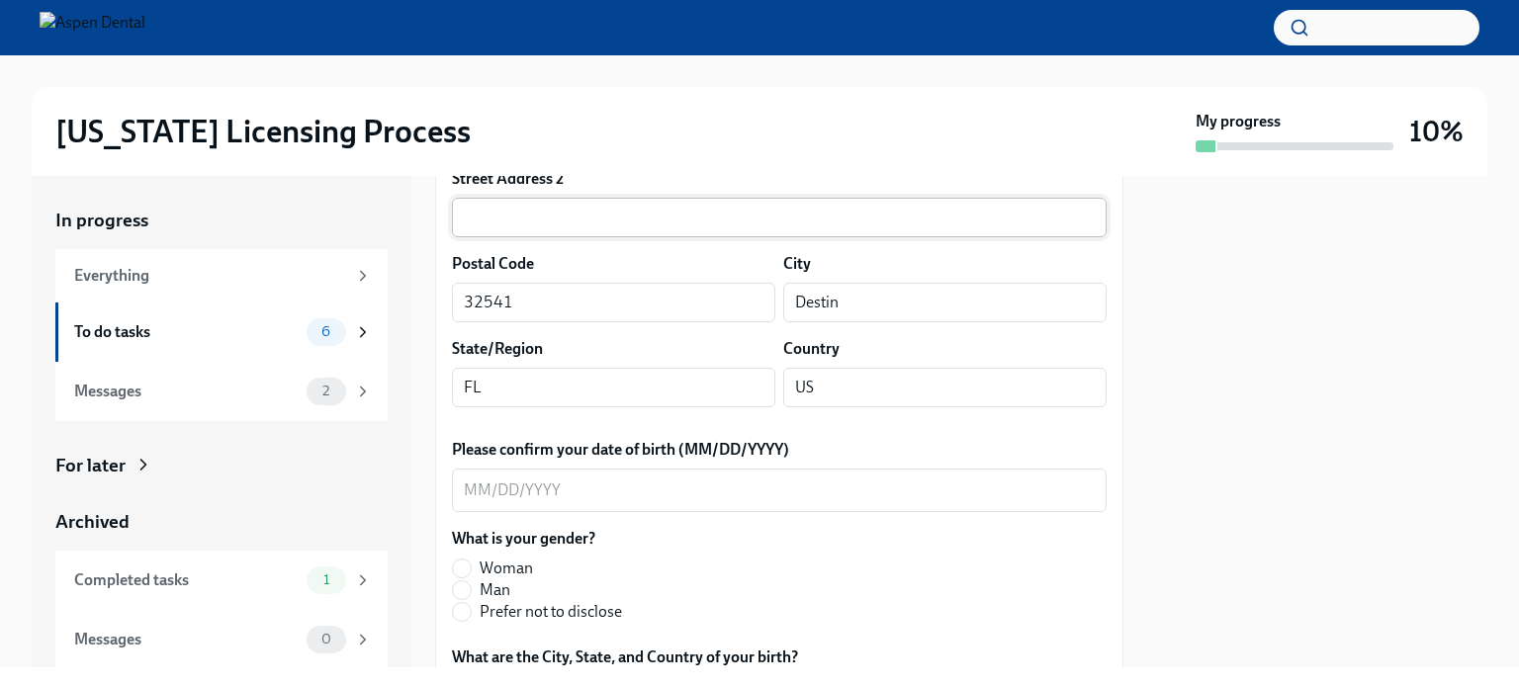
scroll to position [609, 0]
click at [510, 492] on textarea "Please confirm your date of birth (MM/DD/YYYY)" at bounding box center [779, 489] width 631 height 24
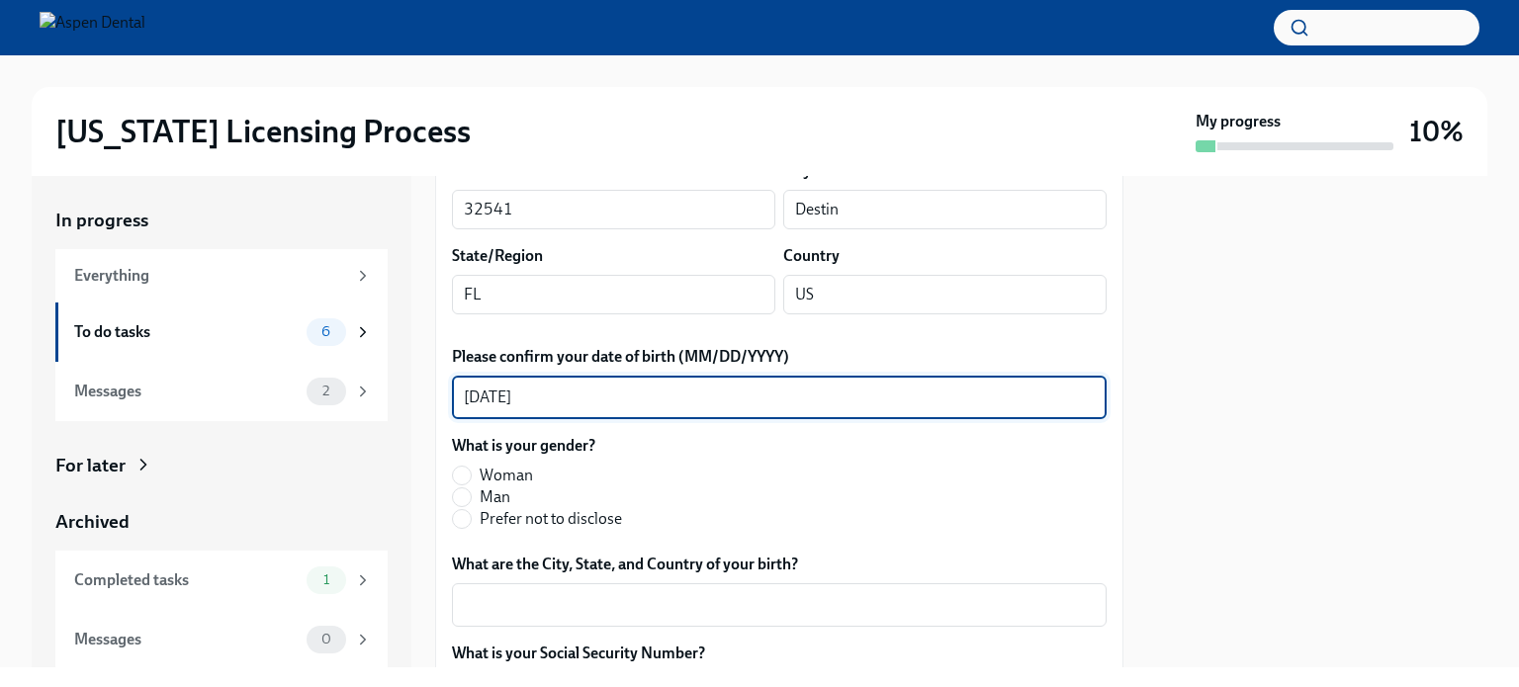
scroll to position [706, 0]
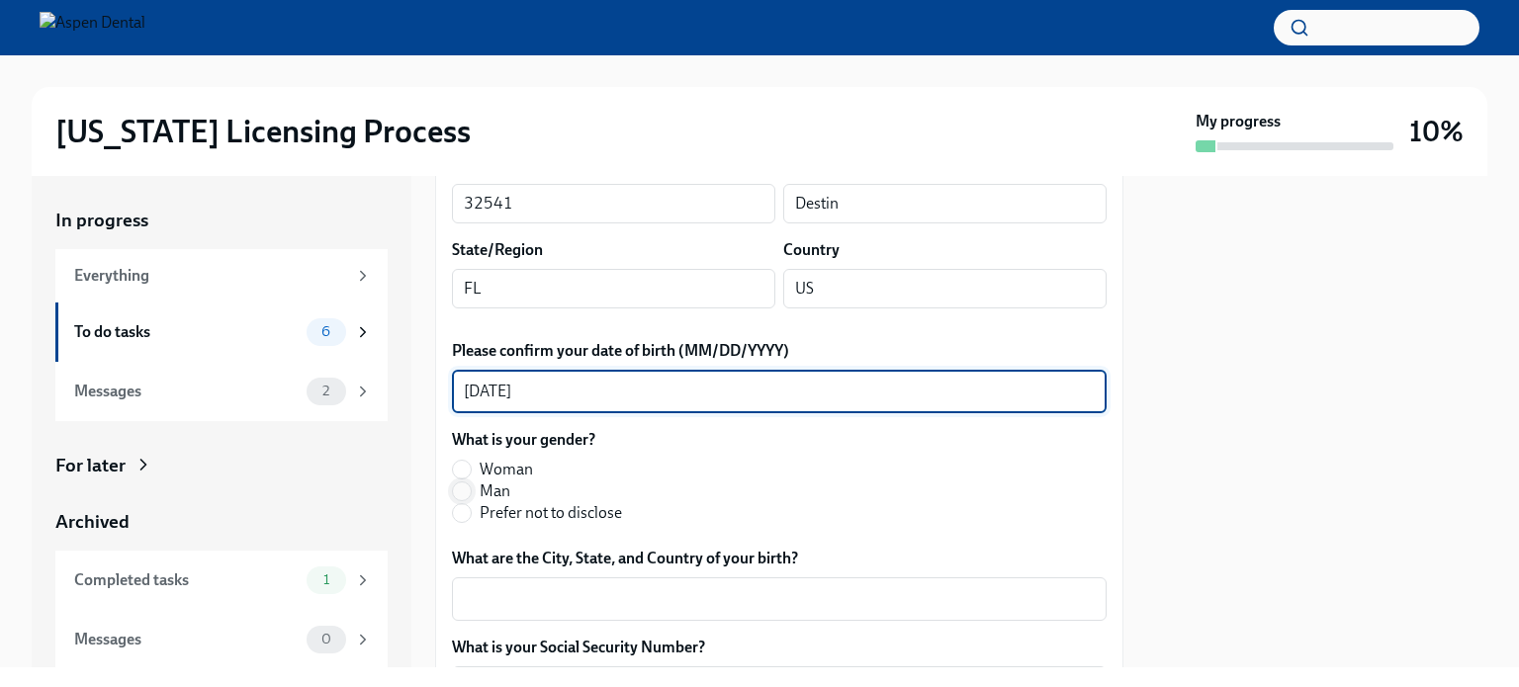
type textarea "[DATE]"
click at [461, 488] on input "Man" at bounding box center [462, 491] width 18 height 18
radio input "true"
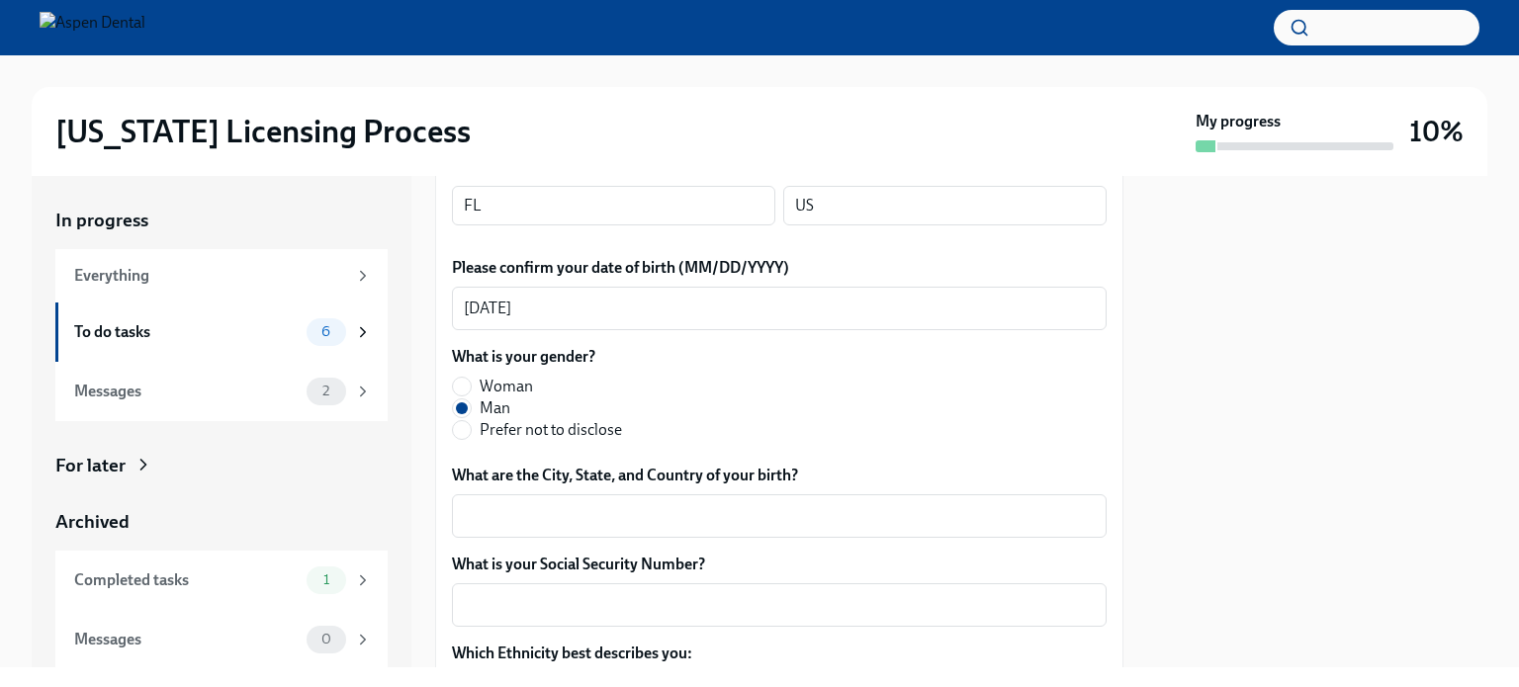
scroll to position [795, 0]
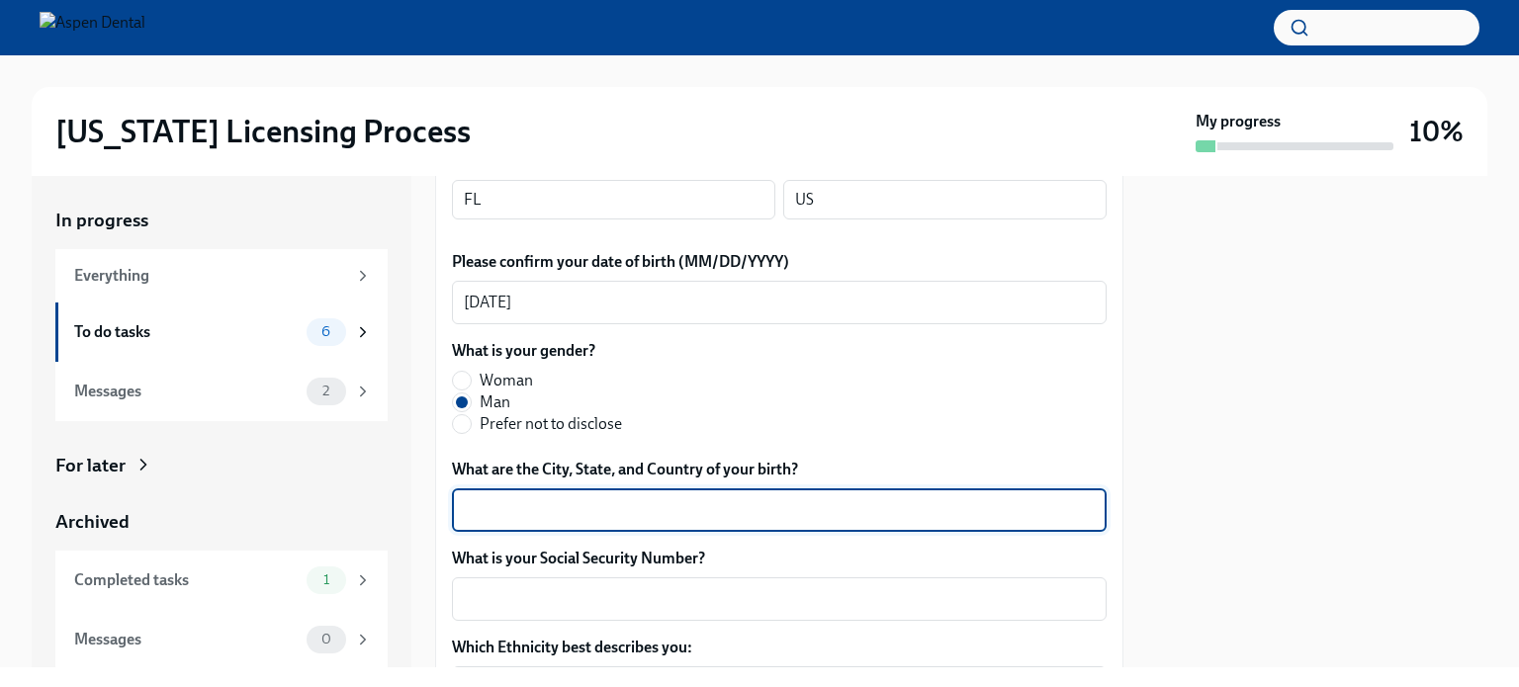
click at [744, 505] on textarea "What are the City, State, and Country of your birth?" at bounding box center [779, 510] width 631 height 24
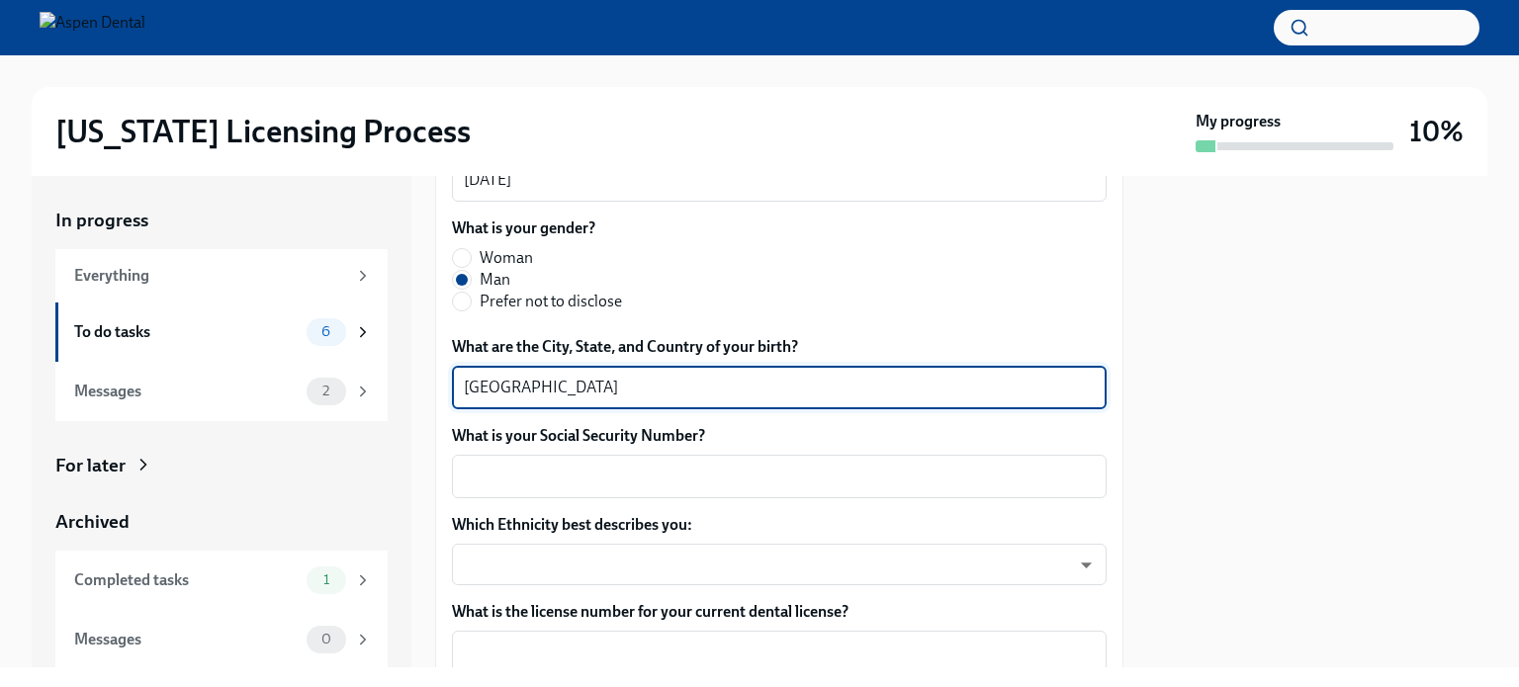
scroll to position [919, 0]
type textarea "[GEOGRAPHIC_DATA]"
click at [760, 469] on textarea "What is your Social Security Number?" at bounding box center [779, 475] width 631 height 24
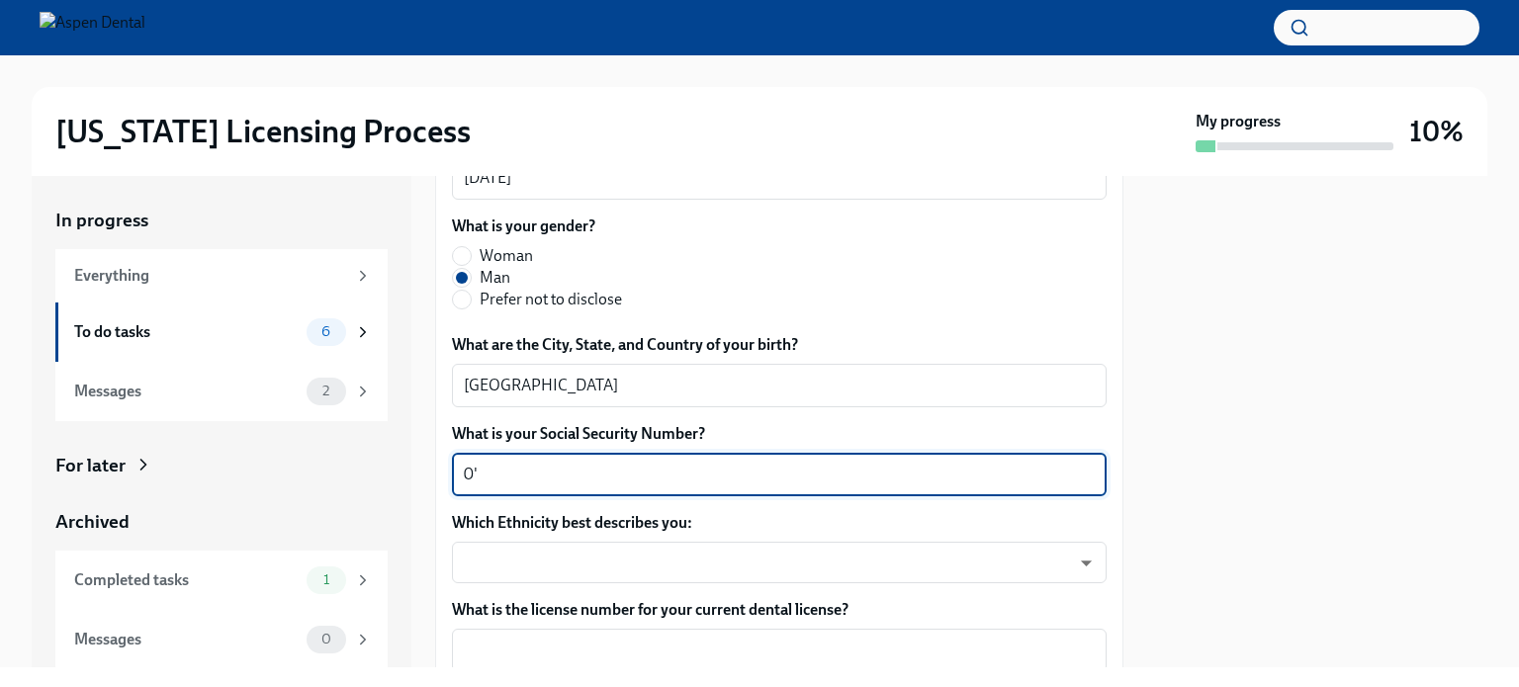
type textarea "0"
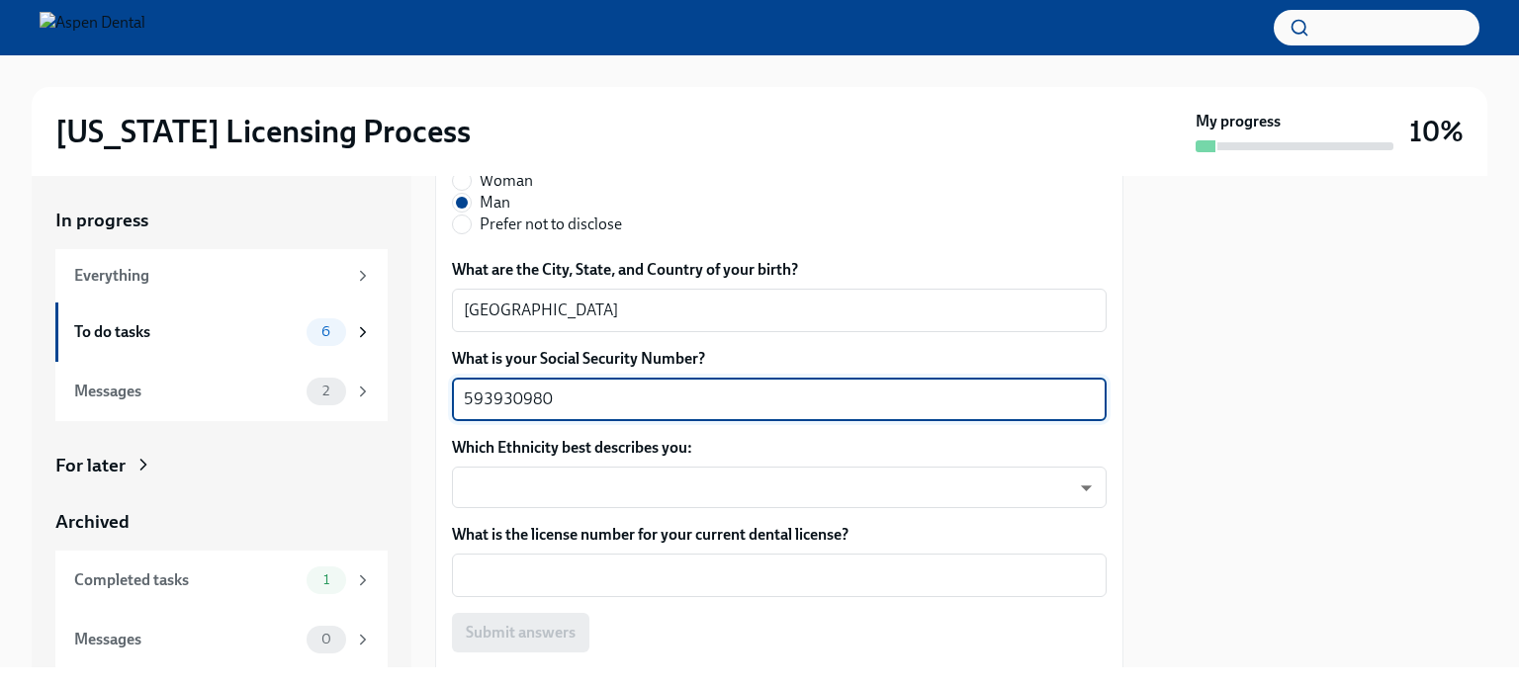
scroll to position [996, 0]
type textarea "593930980"
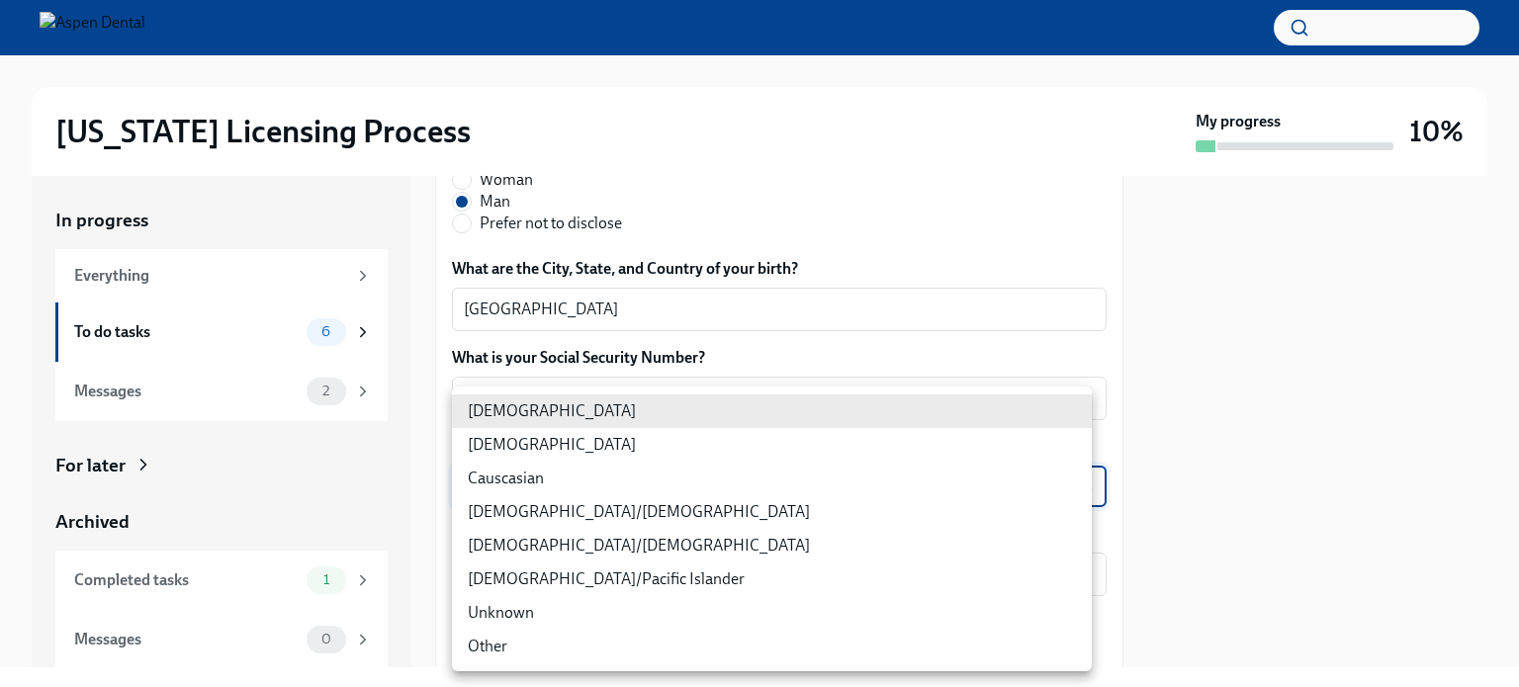
click at [759, 486] on body "[US_STATE] Licensing Process My progress 10% In progress Everything To do tasks…" at bounding box center [759, 343] width 1519 height 687
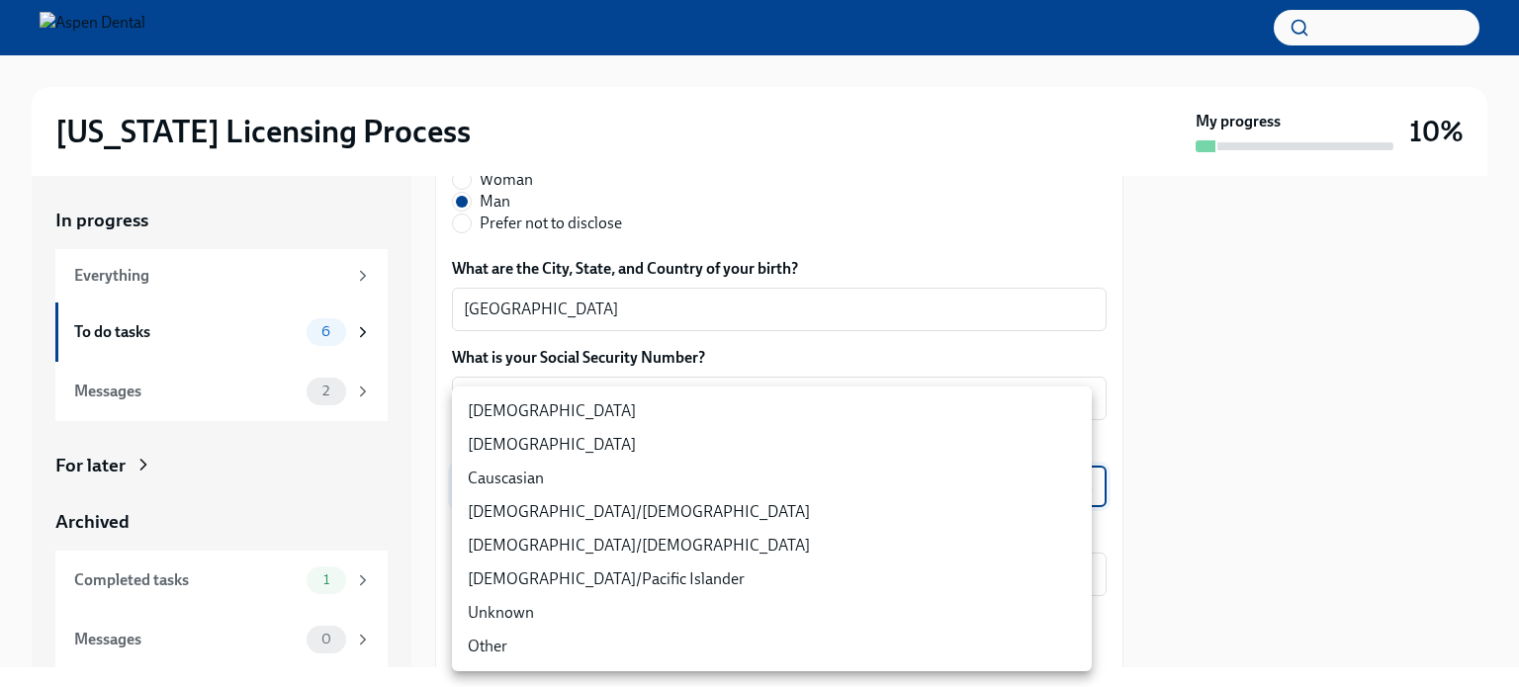
click at [543, 499] on li "[DEMOGRAPHIC_DATA]/[DEMOGRAPHIC_DATA]" at bounding box center [772, 512] width 640 height 34
type input "RBIs4u0Gt"
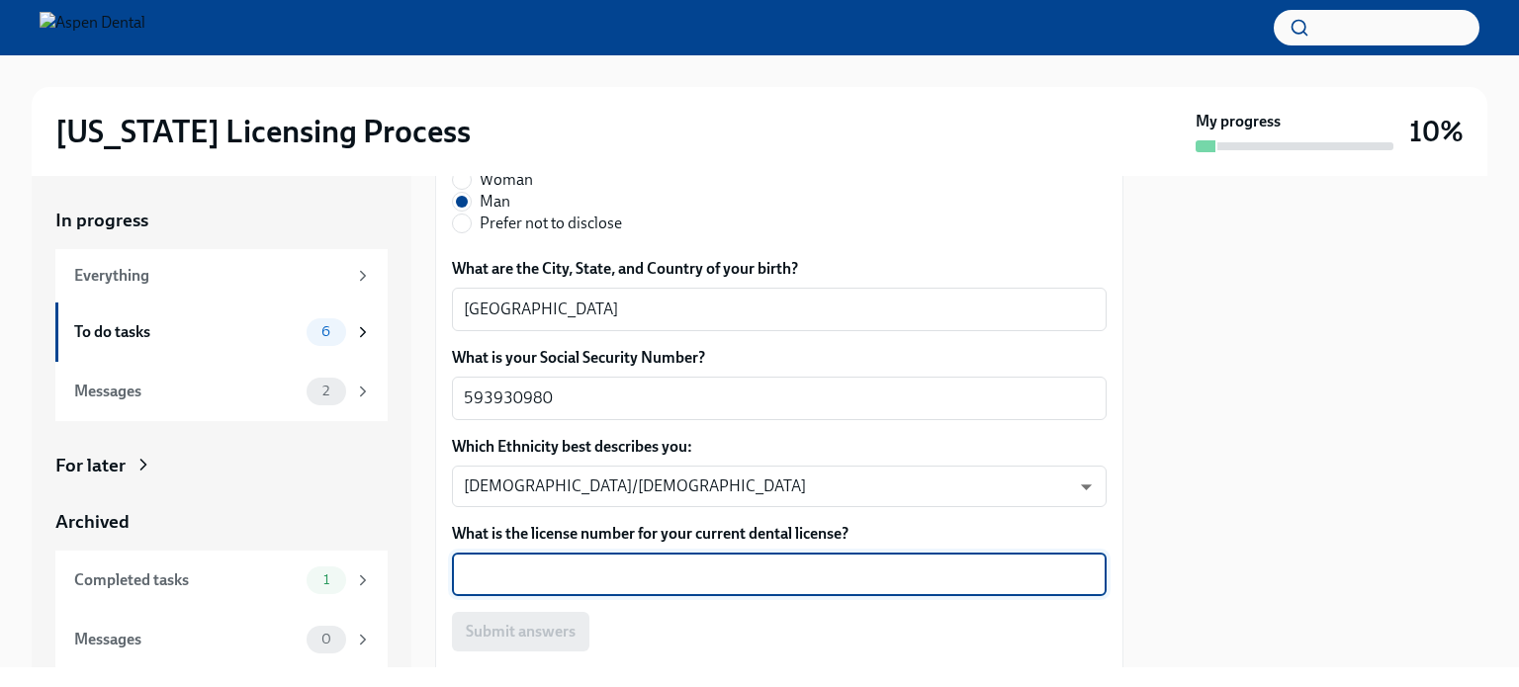
click at [634, 578] on textarea "What is the license number for your current dental license?" at bounding box center [779, 575] width 631 height 24
type textarea "'"
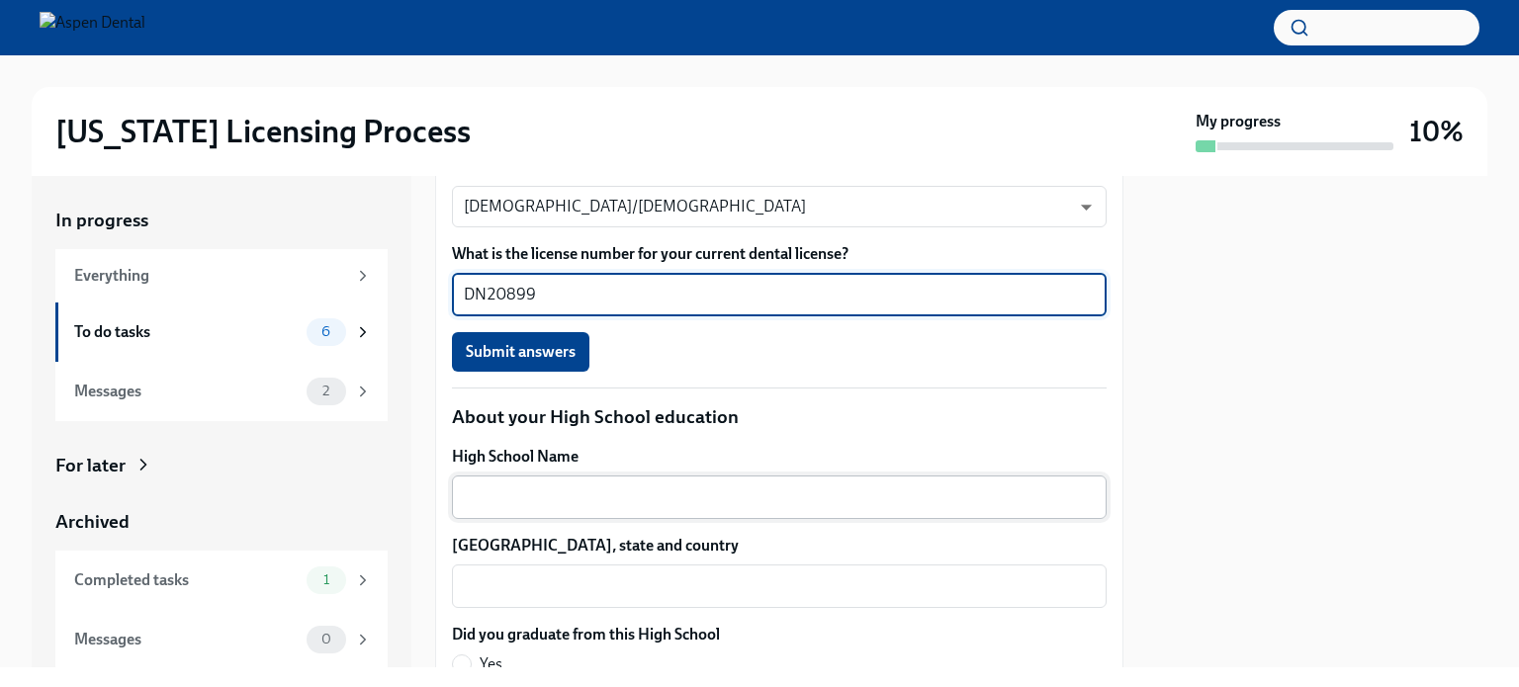
scroll to position [1277, 0]
type textarea "DN20899"
click at [623, 493] on textarea "High School Name" at bounding box center [779, 495] width 631 height 24
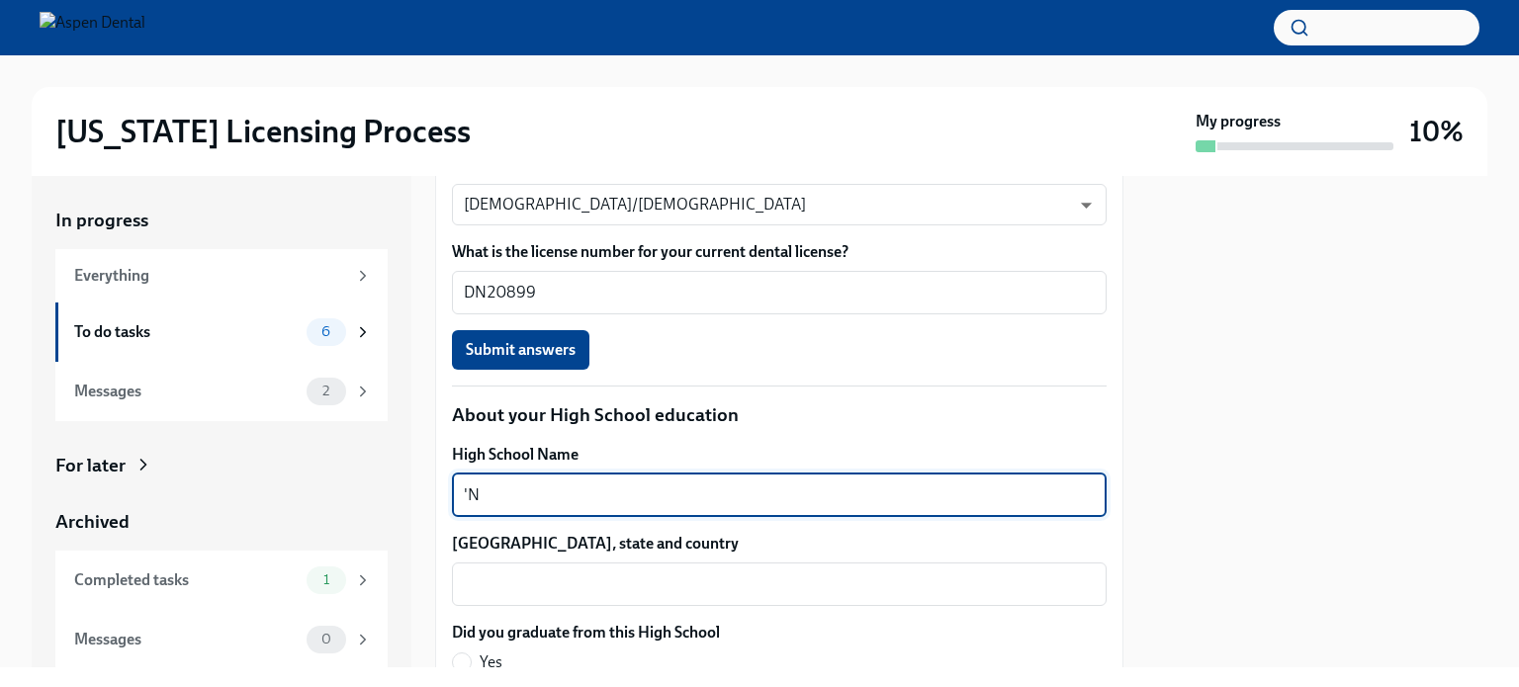
type textarea "'"
type textarea "[GEOGRAPHIC_DATA]"
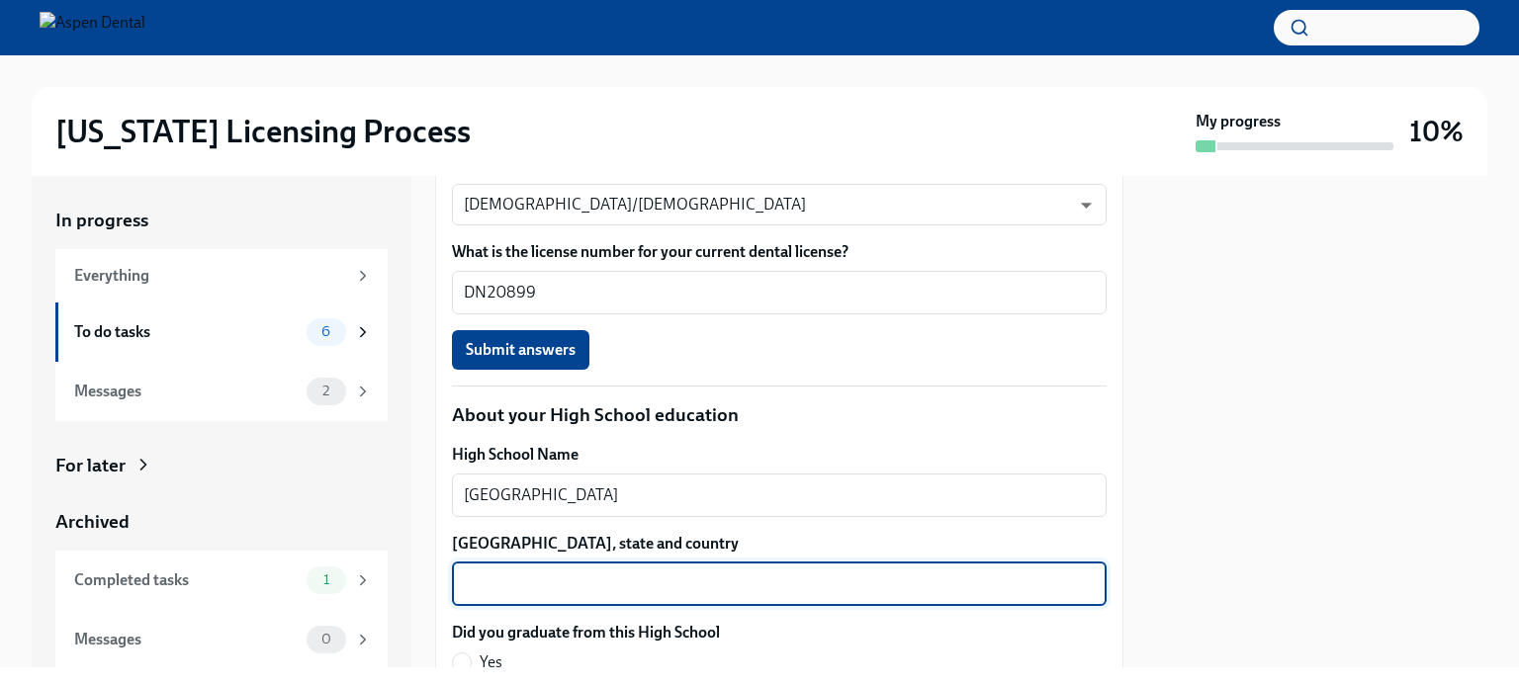
click at [579, 584] on textarea "[GEOGRAPHIC_DATA], state and country" at bounding box center [779, 584] width 631 height 24
type textarea "'"
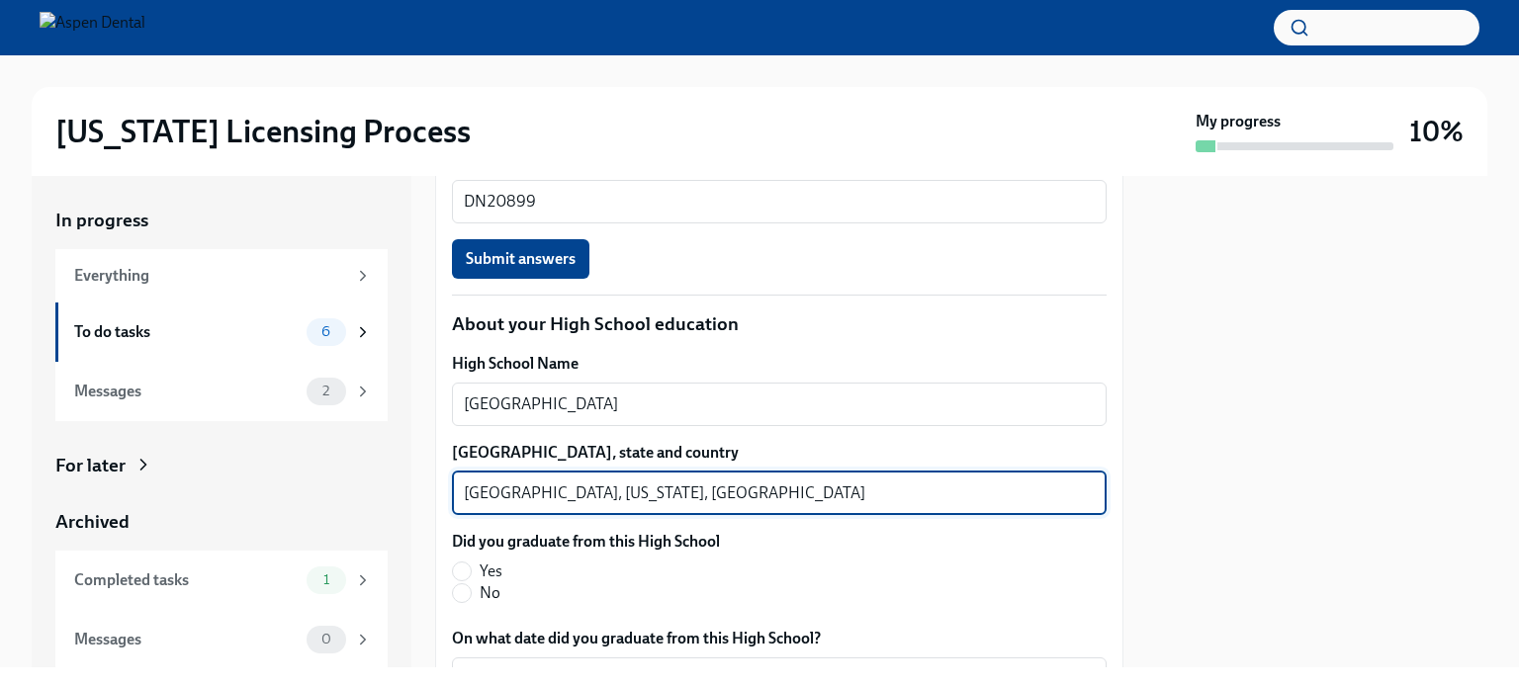
scroll to position [1400, 0]
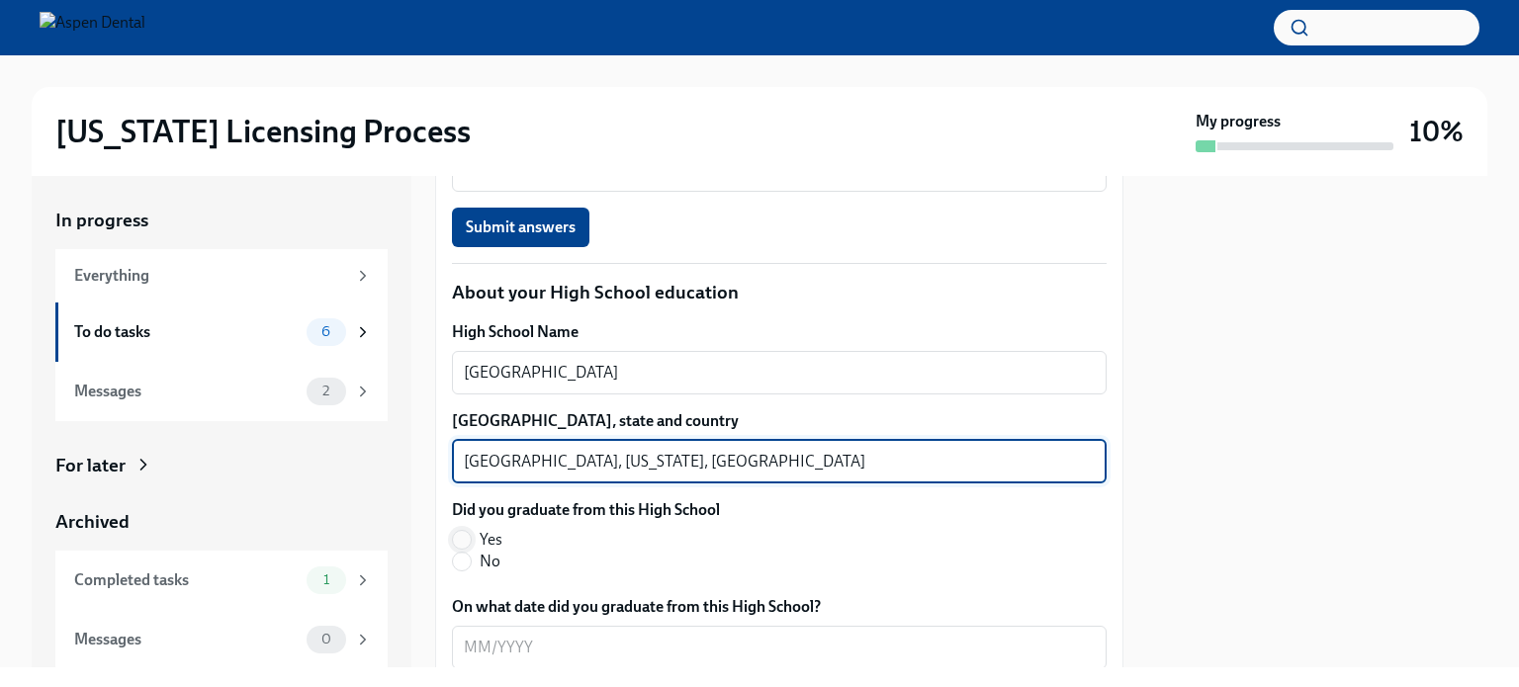
type textarea "[GEOGRAPHIC_DATA], [US_STATE], [GEOGRAPHIC_DATA]"
click at [467, 537] on input "Yes" at bounding box center [462, 540] width 18 height 18
radio input "true"
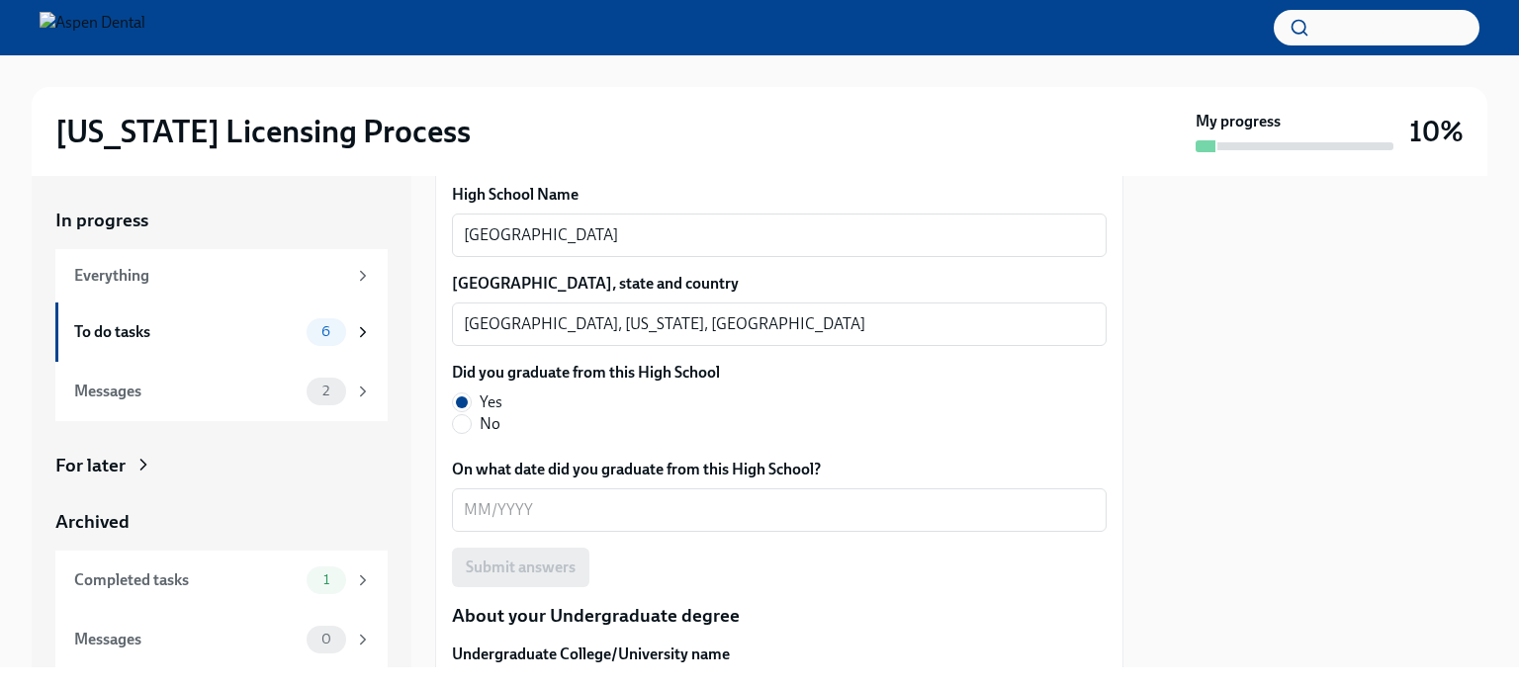
scroll to position [1552, 0]
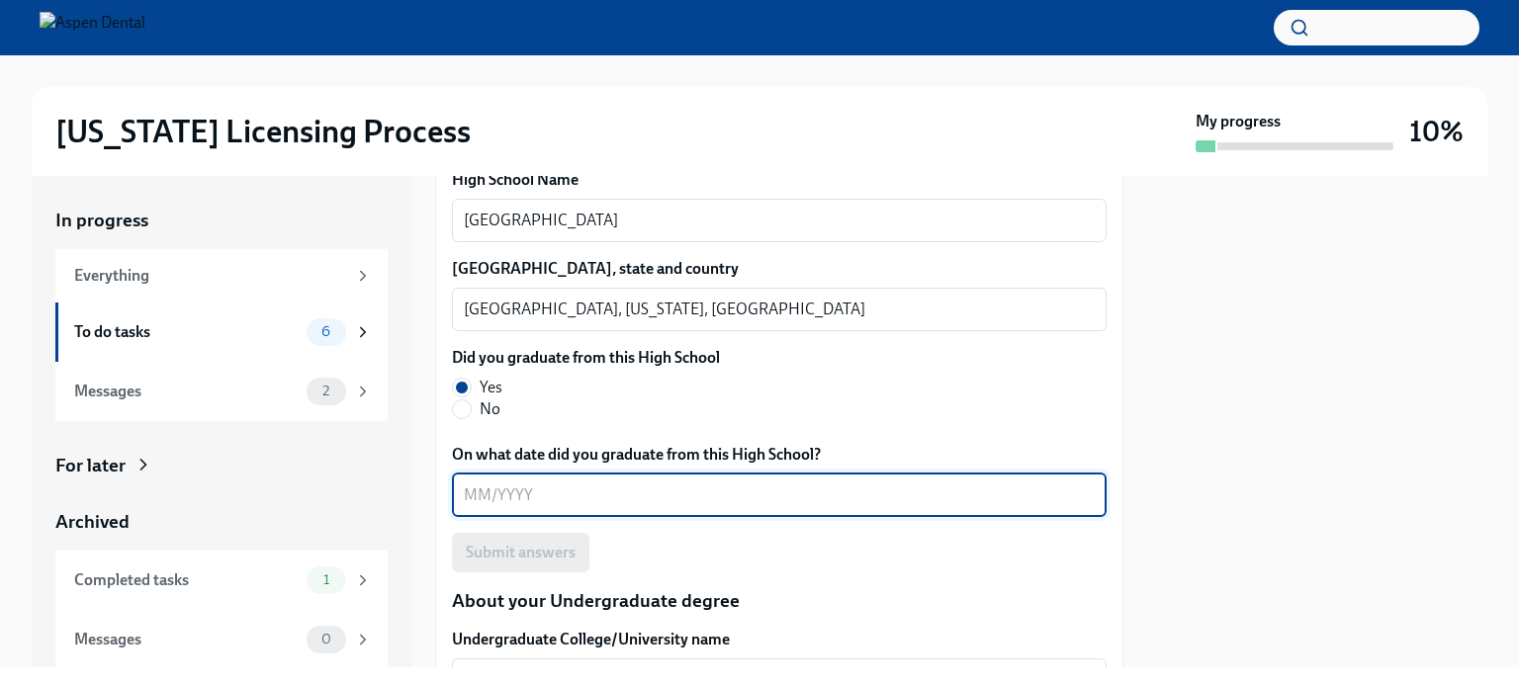
click at [475, 490] on textarea "On what date did you graduate from this High School?" at bounding box center [779, 495] width 631 height 24
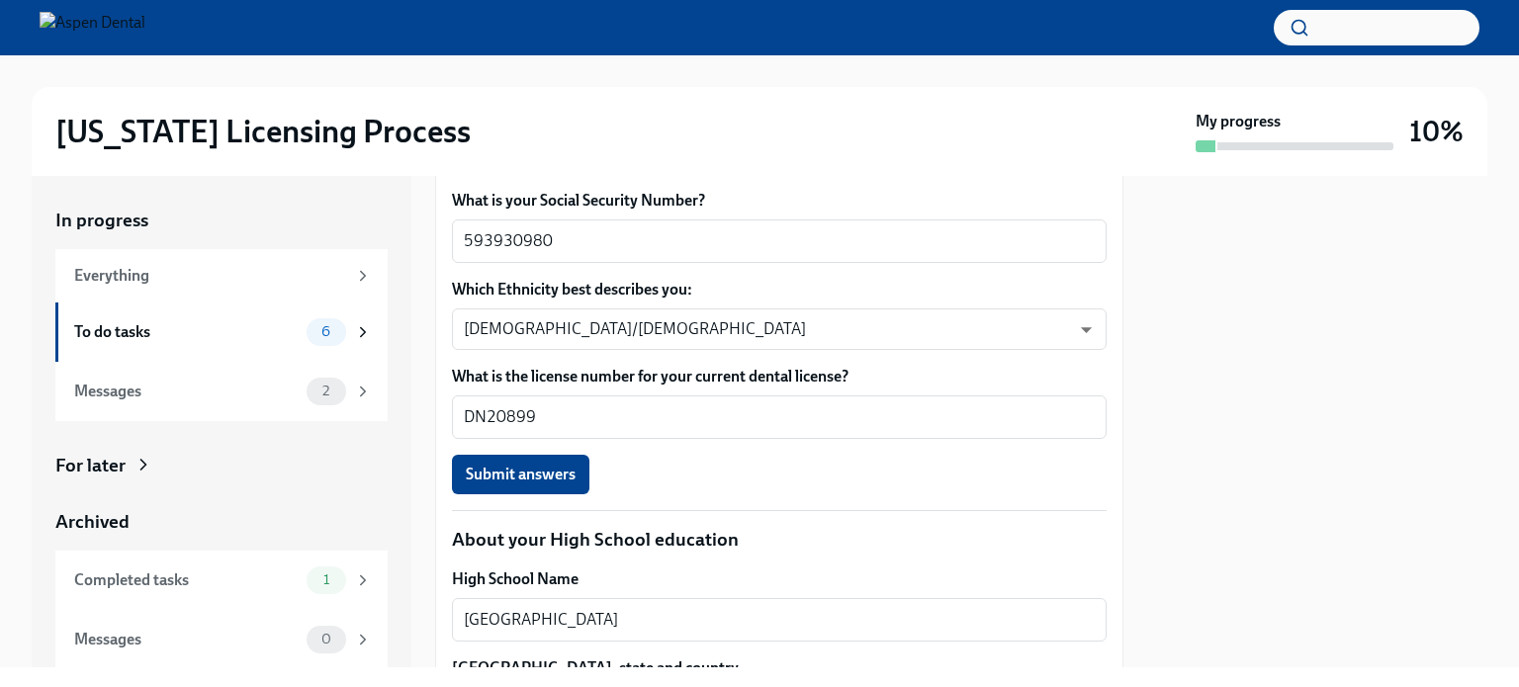
scroll to position [1159, 0]
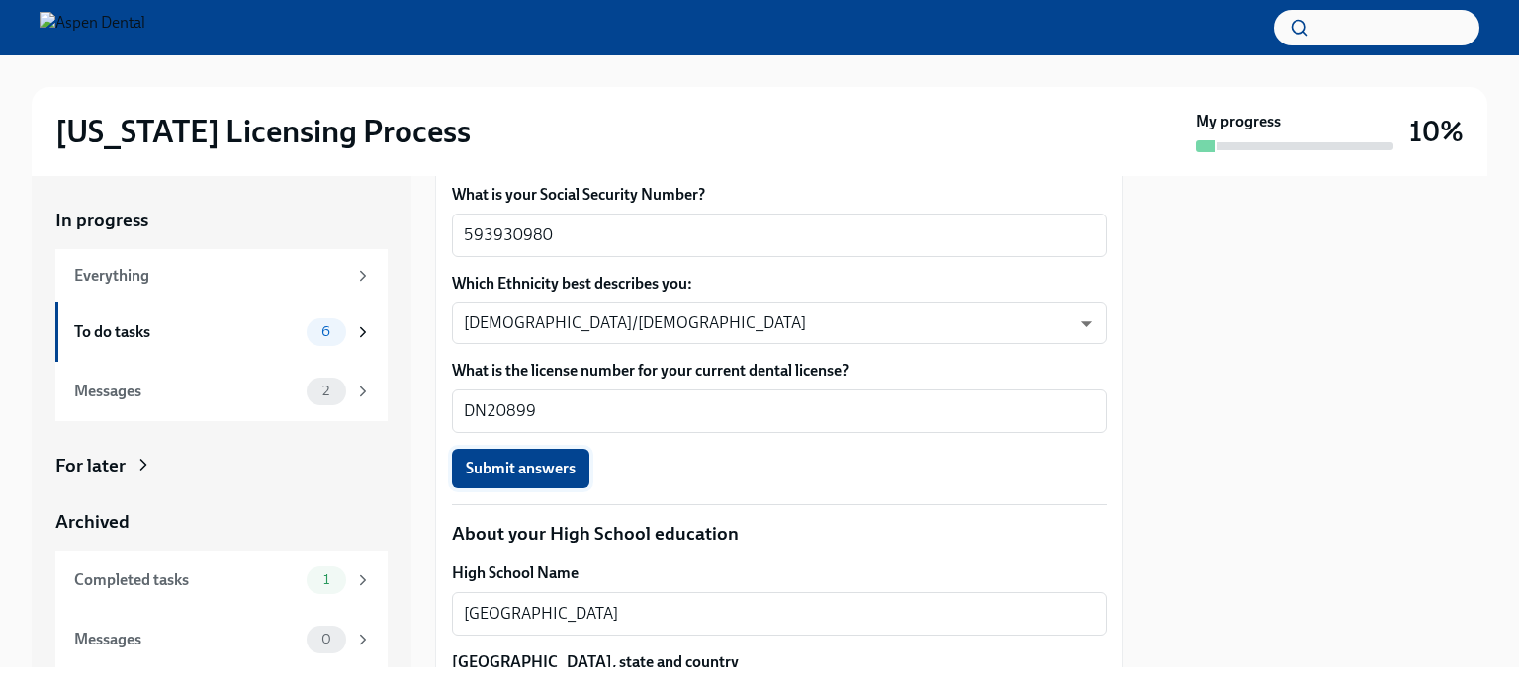
type textarea "0'5/2003"
click at [547, 470] on span "Submit answers" at bounding box center [521, 469] width 110 height 20
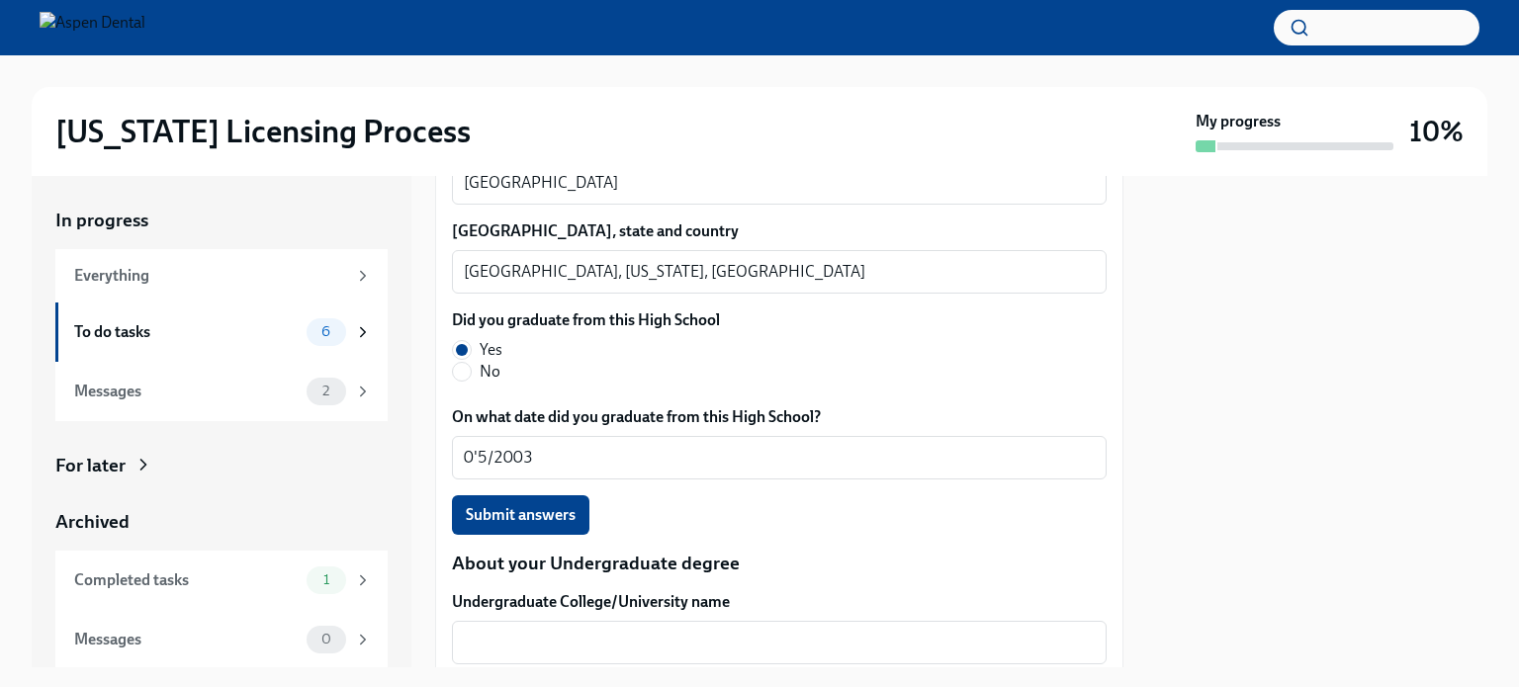
scroll to position [1612, 0]
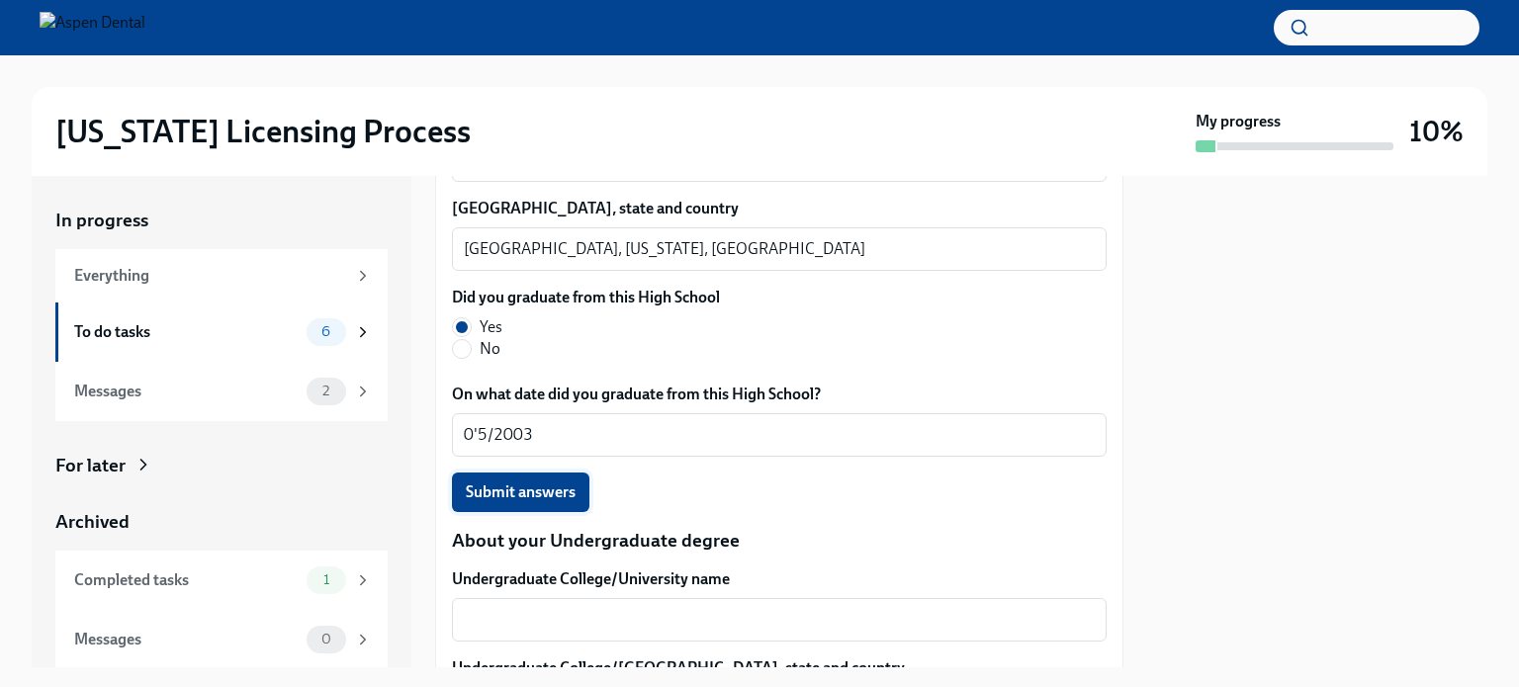
click at [548, 488] on span "Submit answers" at bounding box center [521, 492] width 110 height 20
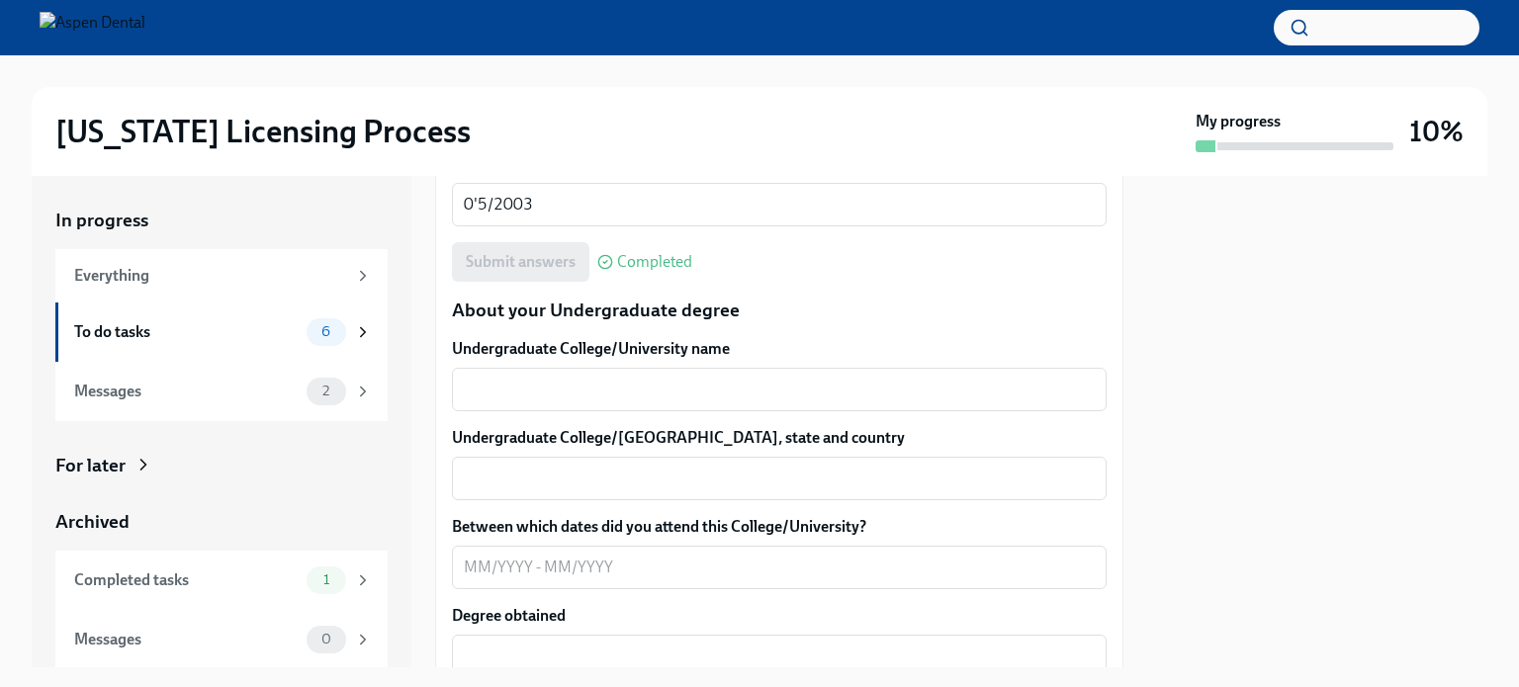
scroll to position [1845, 0]
click at [707, 373] on div "x ​" at bounding box center [779, 387] width 654 height 43
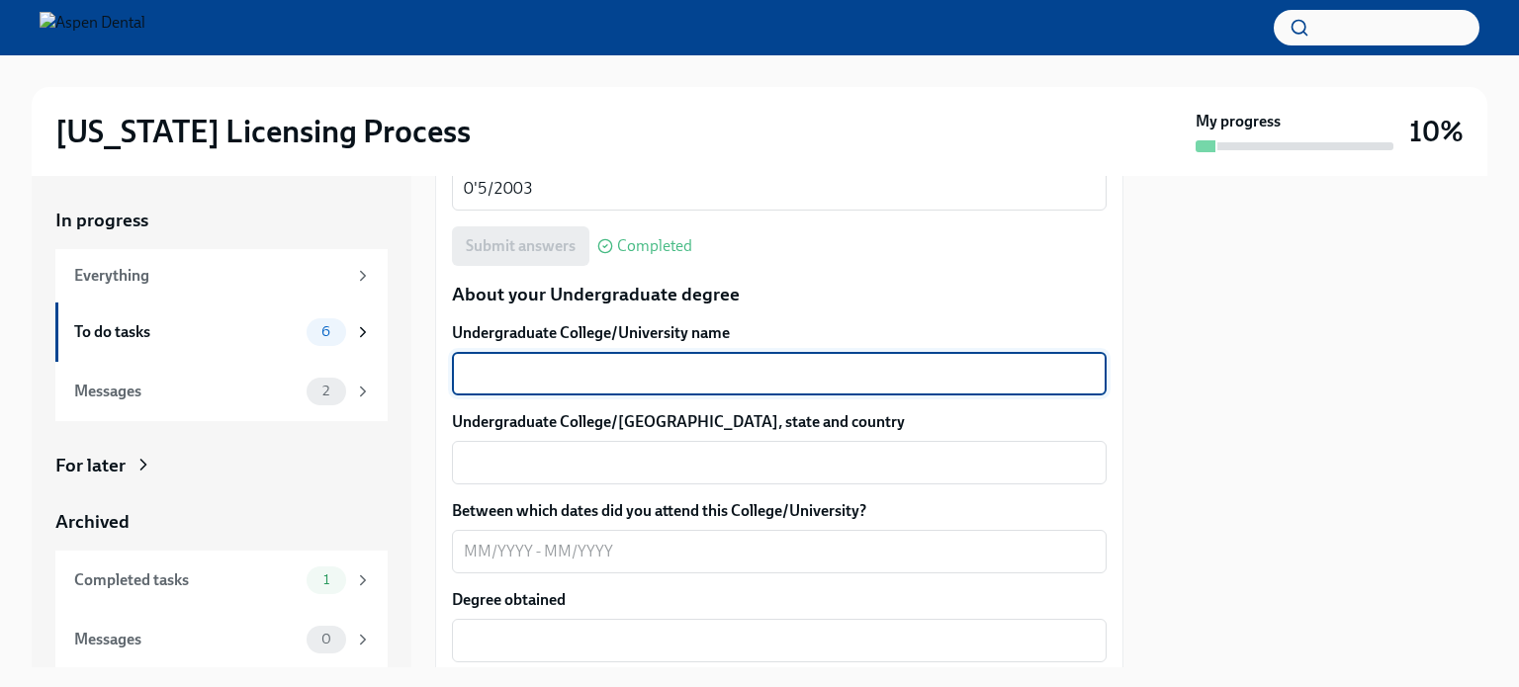
scroll to position [1859, 0]
